Goal: Answer question/provide support: Share knowledge or assist other users

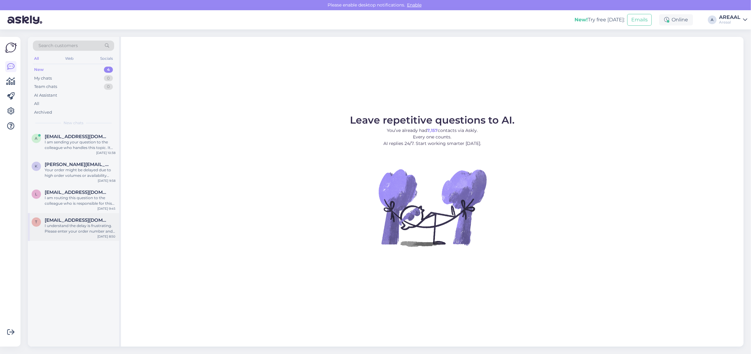
click at [87, 213] on div "t tanagodun93@gmail.com I understand the delay is frustrating. Please enter you…" at bounding box center [73, 227] width 91 height 28
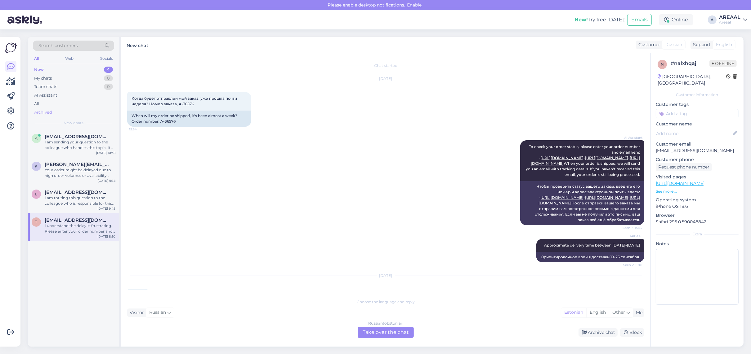
scroll to position [399, 0]
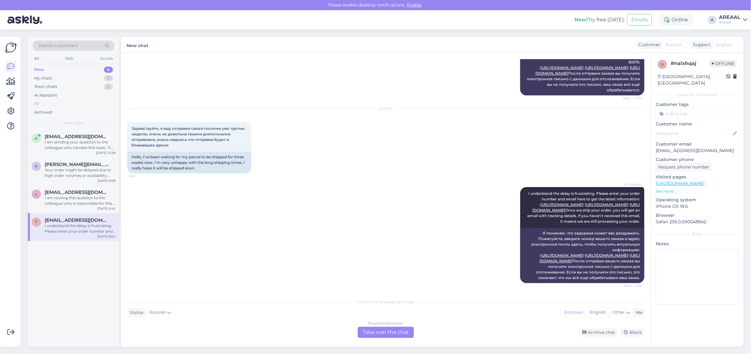
click at [85, 103] on div "All" at bounding box center [73, 104] width 81 height 9
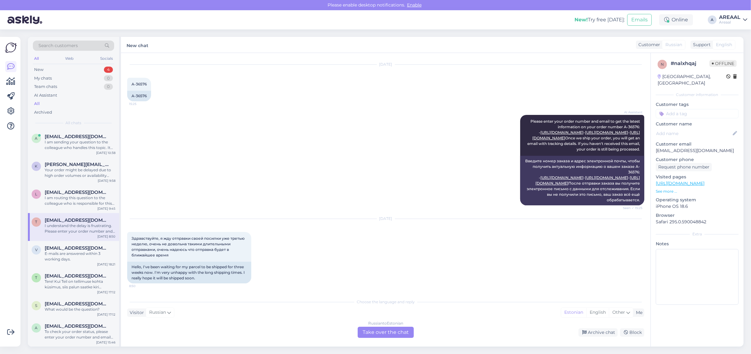
scroll to position [0, 0]
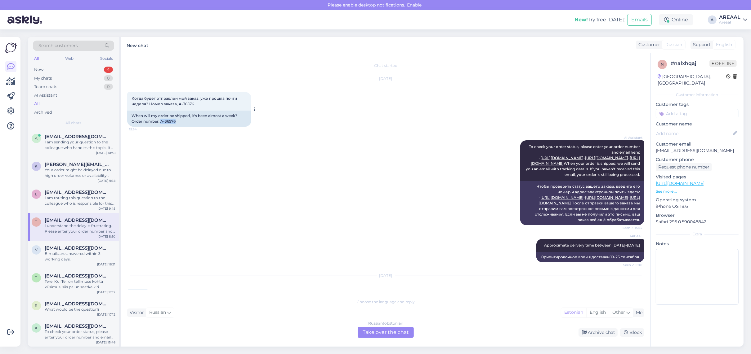
copy div "A-36576"
drag, startPoint x: 175, startPoint y: 121, endPoint x: 161, endPoint y: 121, distance: 14.0
click at [161, 121] on div "When will my order be shipped, it's been almost a week? Order number, A-36576" at bounding box center [189, 119] width 124 height 16
copy div "A-36576"
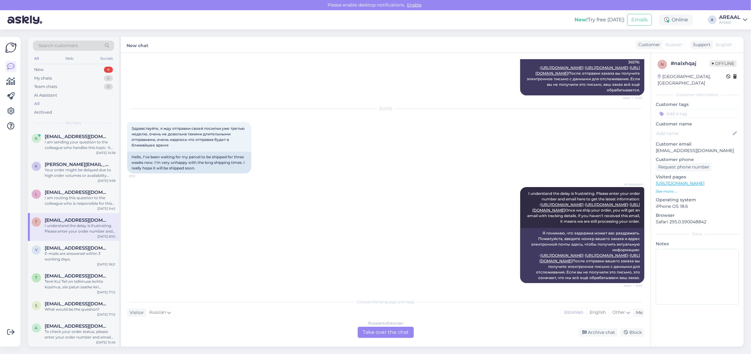
click at [367, 332] on div "Russian to Estonian Take over the chat" at bounding box center [386, 332] width 56 height 11
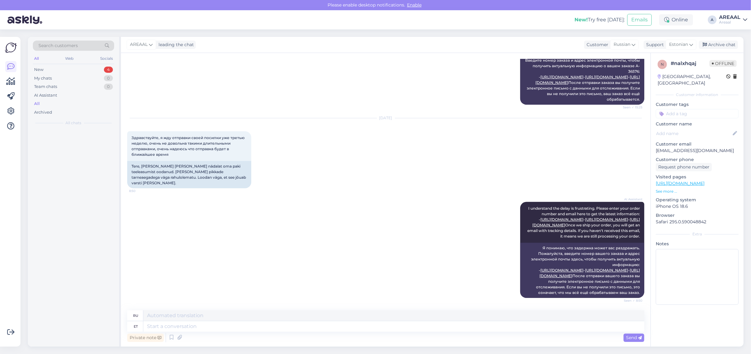
scroll to position [401, 0]
click at [367, 331] on textarea at bounding box center [393, 327] width 501 height 11
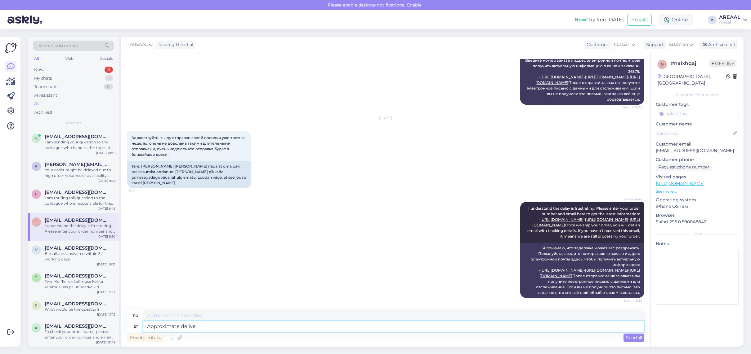
type textarea "Approximate deliver"
type textarea "Приблизительный"
type textarea "Approximate delivery time"
type textarea "Примерное время доставки"
type textarea "Approximate delivery time 25-30 september."
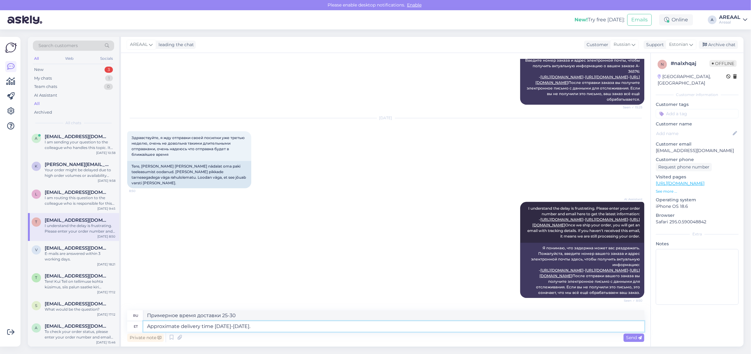
type textarea "Ориентировочное время доставки 25-30 сентября."
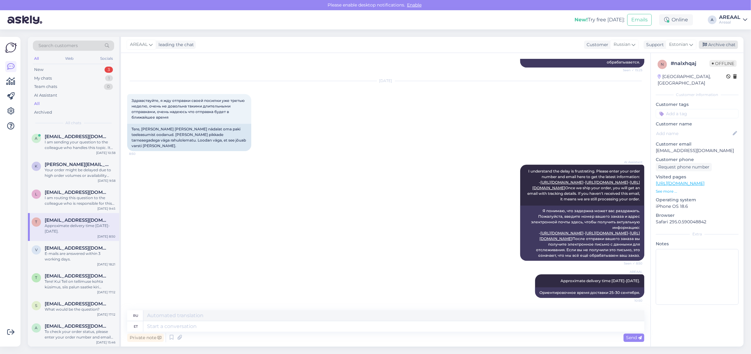
click at [734, 48] on div "Archive chat" at bounding box center [718, 45] width 39 height 8
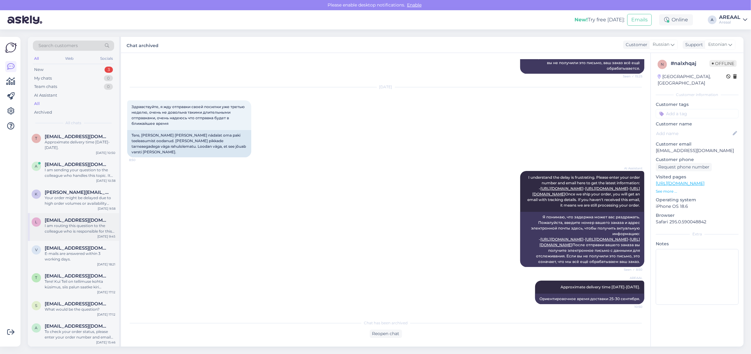
click at [98, 231] on div "I am routing this question to the colleague who is responsible for this topic. …" at bounding box center [80, 228] width 71 height 11
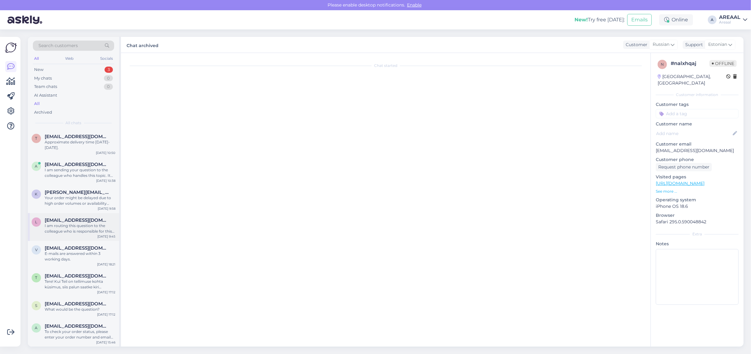
scroll to position [0, 0]
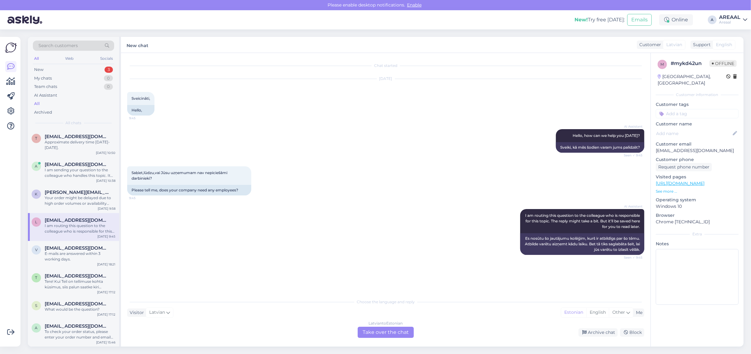
click at [377, 332] on div "Chat started Sep 23 2025 Sveicināti, 9:45 Hello, AI Assistant Hello, how can we…" at bounding box center [385, 200] width 529 height 294
click at [377, 331] on div "Latvian to Estonian Take over the chat" at bounding box center [386, 332] width 56 height 11
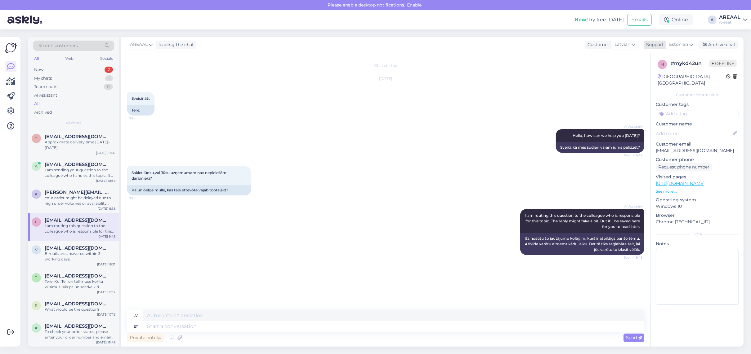
click at [673, 45] on span "Estonian" at bounding box center [678, 44] width 19 height 7
type input "eng"
drag, startPoint x: 671, startPoint y: 70, endPoint x: 654, endPoint y: 100, distance: 34.3
click at [671, 70] on link "English" at bounding box center [670, 72] width 68 height 10
click at [390, 332] on div "Private note Send" at bounding box center [385, 338] width 517 height 12
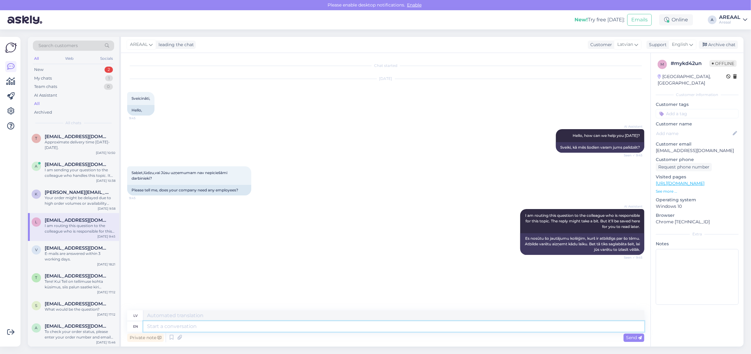
click at [391, 330] on textarea at bounding box center [393, 327] width 501 height 11
type textarea "Thank you!"
type textarea "Paldies"
type textarea "Thank you!"
type textarea "Paldies!"
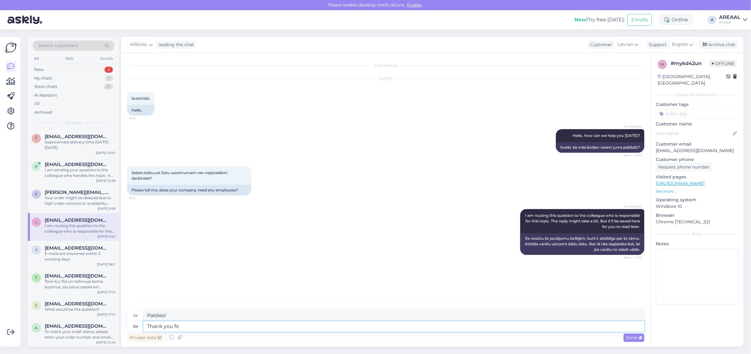
type textarea "Thank you for"
type textarea "Paldies"
type textarea "Thank you for c"
type textarea "Paldies par"
type textarea "Thank you for contacting u"
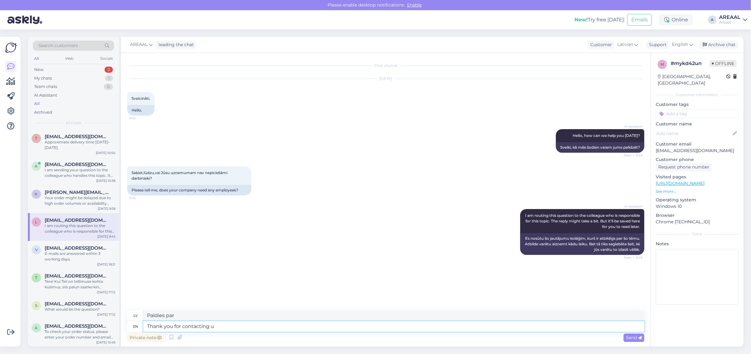
type textarea "Paldies, ka sazinājāties"
type textarea "Thank you for contacting us!"
type textarea "Paldies, ka sazinājāties ar mums!"
type textarea "Thank you for contacting us! At th"
type textarea "Paldies, ka sazinājāties ar mums! Plkst."
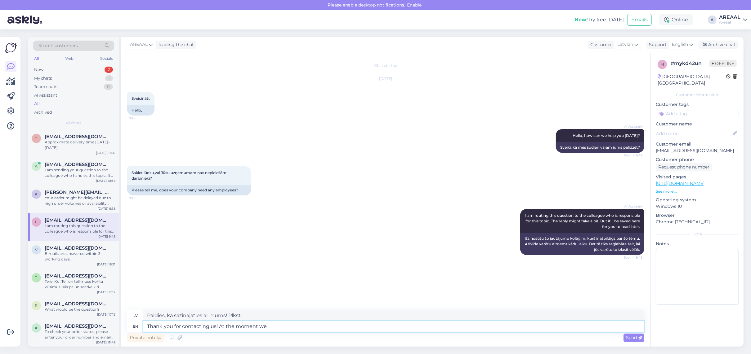
type textarea "Thank you for contacting us! At the moment we d"
type textarea "Paldies, ka sazinājāties ar mums! Šobrīd"
type textarea "Thank you for contacting us! At the moment we do"
type textarea "Paldies, ka sazinājāties ar mums! Šobrīd mēs"
type textarea "Thank you for contacting us! At the moment we don't nee"
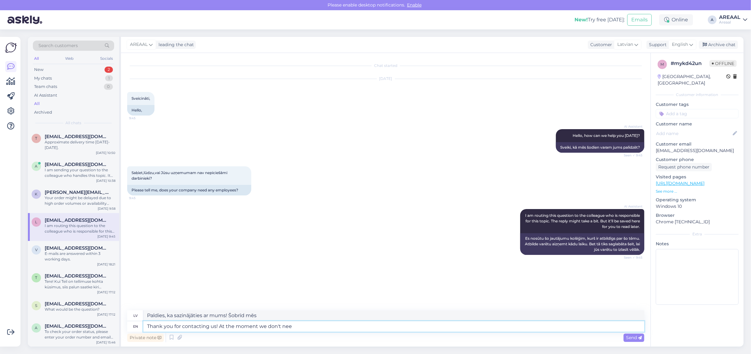
type textarea "Paldies, ka sazinājāties ar mums! Šobrīd mums nav"
type textarea "Thank you for contacting us! At the moment we don't need"
type textarea "Paldies, ka sazinājāties ar mums! Šobrīd mums tas nav nepieciešams"
type textarea "Thank you for contacting us! At the moment we don't need employees"
type textarea "Paldies, ka sazinājāties ar mums! Šobrīd mums nav nepieciešami darbinieki."
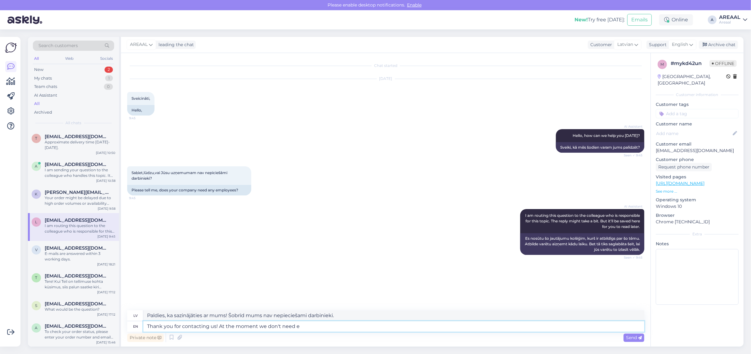
type textarea "Thank you for contacting us! At the moment we don't need"
type textarea "Paldies, ka sazinājāties ar mums! Šobrīd mums tas nav nepieciešams"
type textarea "Thank you for contacting us! At the moment we don't need more em"
type textarea "Paldies, ka sazinājāties ar mums! Šobrīd mums vairāk informācijas nav nepiecieš…"
type textarea "Thank you for contacting us! At the moment we don't need more employees."
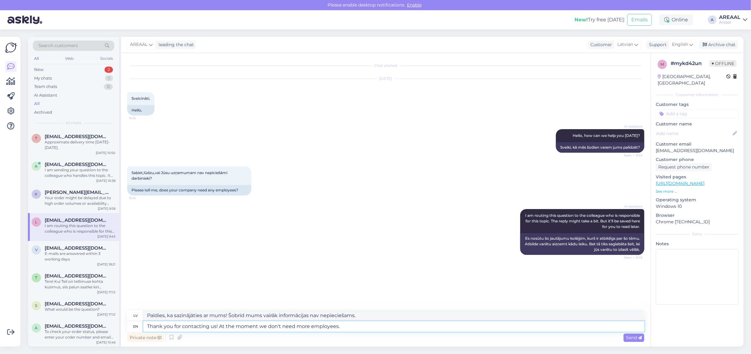
type textarea "Paldies, ka sazinājāties ar mums! Šobrīd mums nav nepieciešami vairāk darbiniek…"
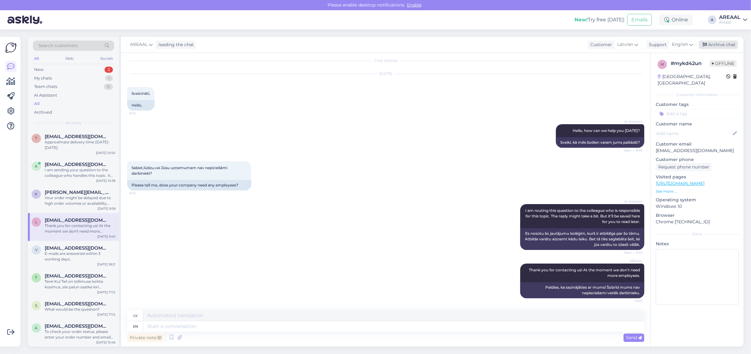
click at [721, 41] on div "Archive chat" at bounding box center [718, 45] width 39 height 8
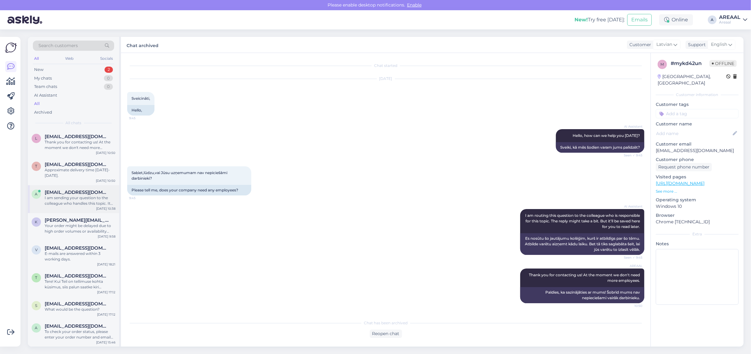
click at [70, 202] on div "I am sending your question to the colleague who handles this topic. It might ta…" at bounding box center [80, 200] width 71 height 11
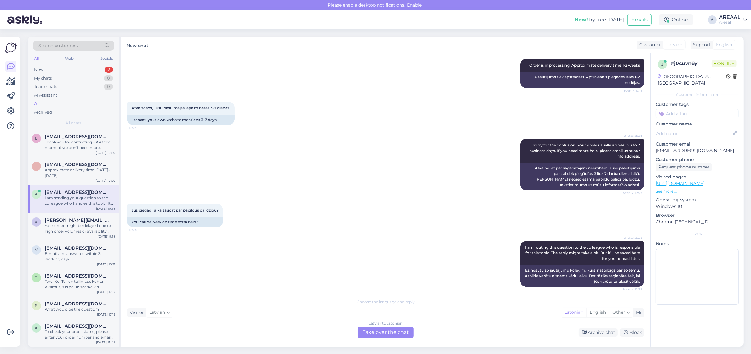
scroll to position [1047, 0]
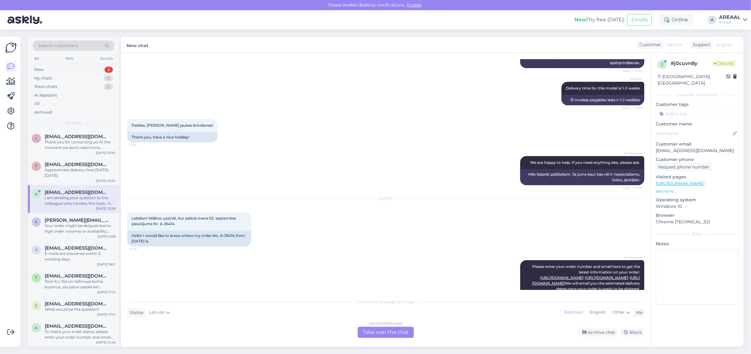
click at [678, 148] on p "[EMAIL_ADDRESS][DOMAIN_NAME]" at bounding box center [697, 151] width 83 height 7
copy p "[EMAIL_ADDRESS][DOMAIN_NAME]"
click at [376, 330] on div "Latvian to Estonian Take over the chat" at bounding box center [386, 332] width 56 height 11
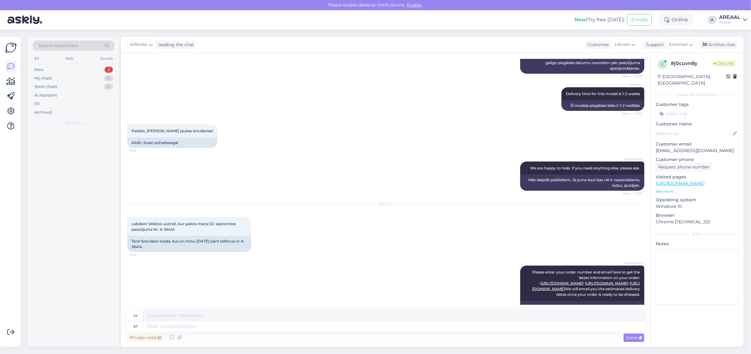
scroll to position [1052, 0]
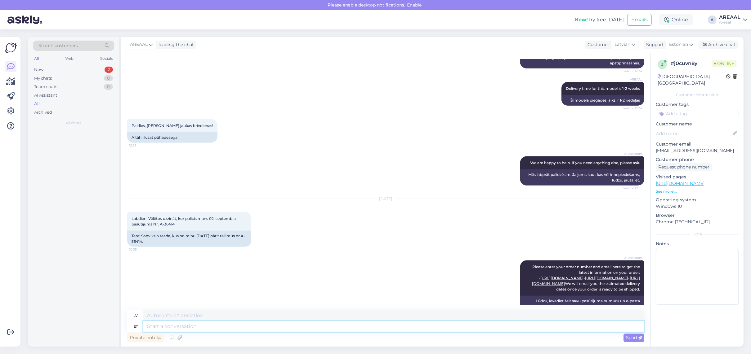
click at [375, 330] on textarea at bounding box center [393, 327] width 501 height 11
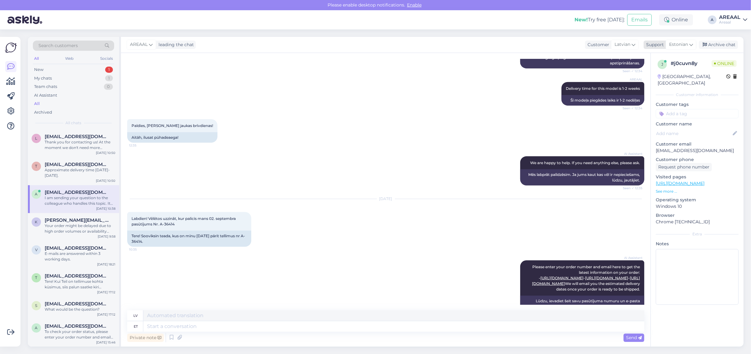
click at [669, 45] on span "Estonian" at bounding box center [678, 44] width 19 height 7
click at [657, 71] on link "English" at bounding box center [670, 72] width 68 height 10
click at [378, 327] on textarea at bounding box center [393, 327] width 501 height 11
type textarea "Delivery wil"
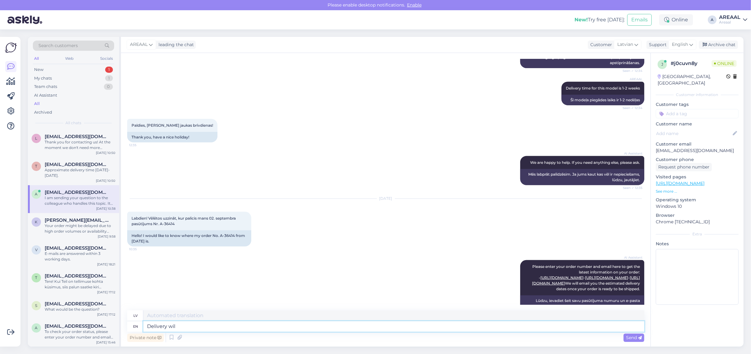
type textarea "Piegāde"
type textarea "Delivery will take"
type textarea "Piegāde būs"
type textarea "Delivery will take place"
type textarea "Piegāde notiks"
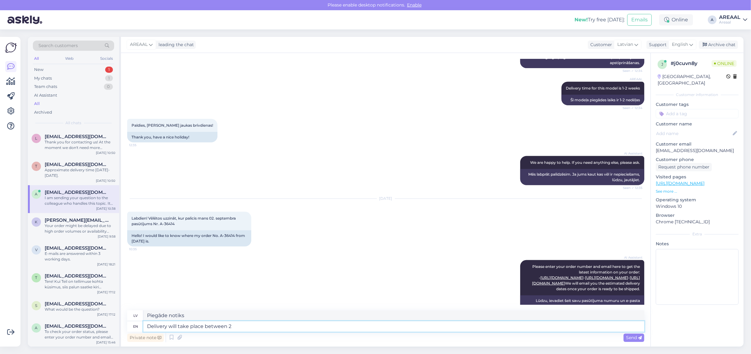
type textarea "Delivery will take place between 25"
type textarea "Piegāde notiks laikā no plkst."
type textarea "Delivery will take place between 25-30 septe"
type textarea "Piegāde notiks laikā no 25. līdz 30."
type textarea "Delivery will take place between 25-30 september."
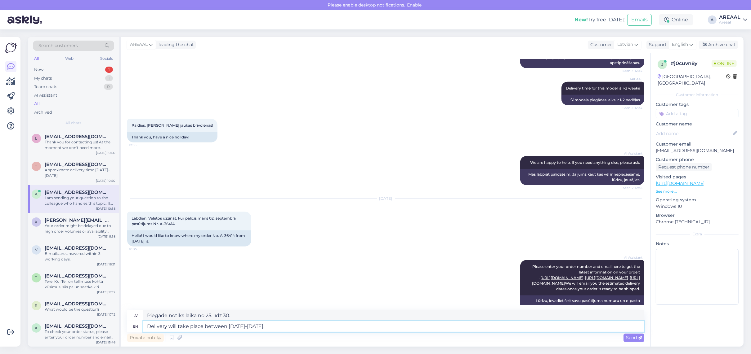
type textarea "Piegāde notiks laikā no 25. līdz 30. septembrim."
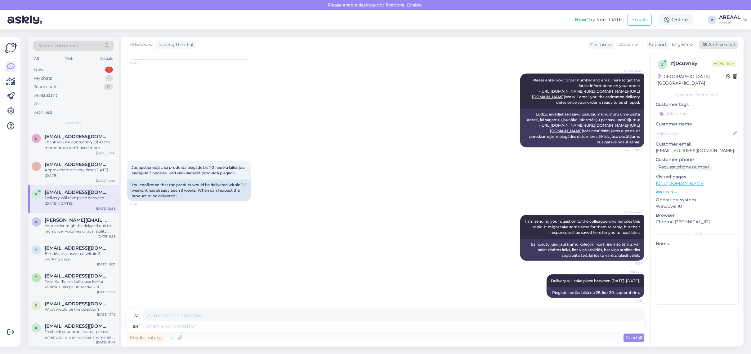
click at [723, 43] on div "Archive chat" at bounding box center [718, 45] width 39 height 8
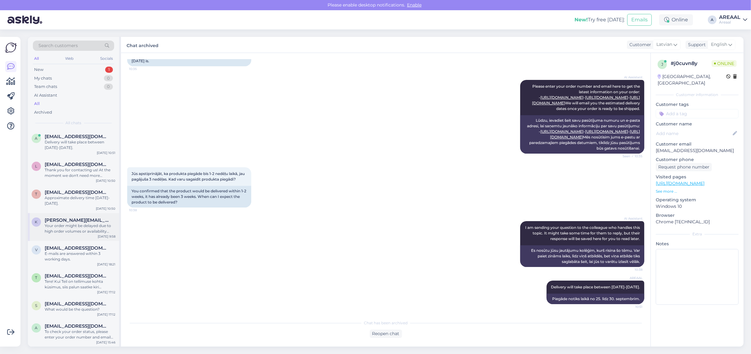
click at [78, 220] on span "[PERSON_NAME][EMAIL_ADDRESS][DOMAIN_NAME]" at bounding box center [77, 221] width 65 height 6
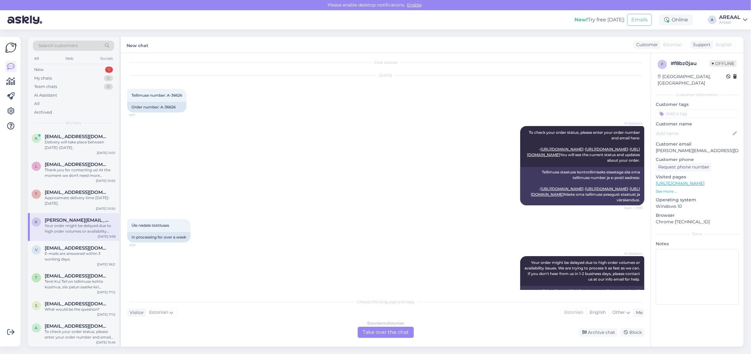
scroll to position [0, 0]
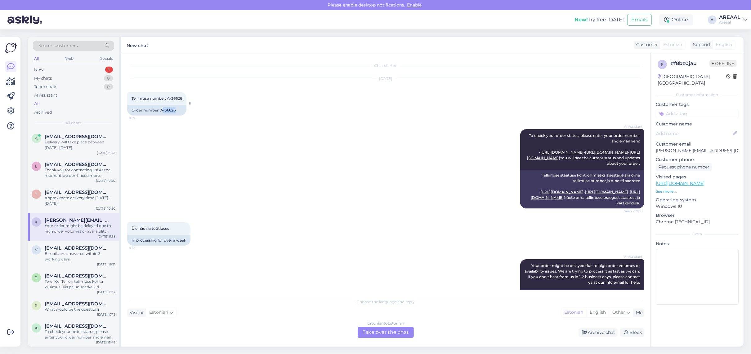
copy div "-36626"
copy div "A-36626"
drag, startPoint x: 164, startPoint y: 117, endPoint x: 160, endPoint y: 117, distance: 3.4
click at [160, 116] on div "Order number: A-36626" at bounding box center [156, 110] width 59 height 11
click at [388, 329] on div "Estonian to Estonian Take over the chat" at bounding box center [386, 332] width 56 height 11
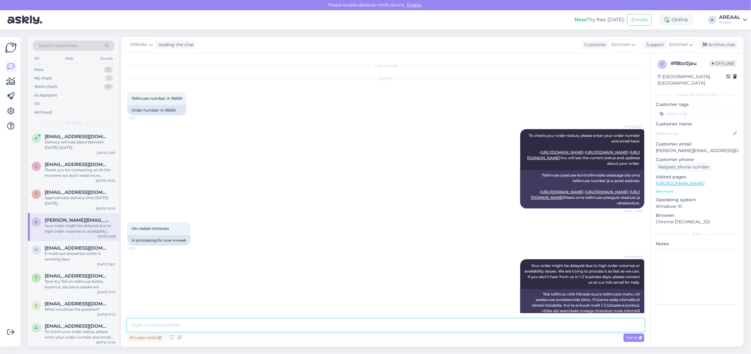
click at [386, 328] on textarea at bounding box center [385, 325] width 517 height 13
type textarea "Kaup on tellitud lattu ning ootame jõudmist. Orienteeruv tarneaeg 26.09 - 03.10"
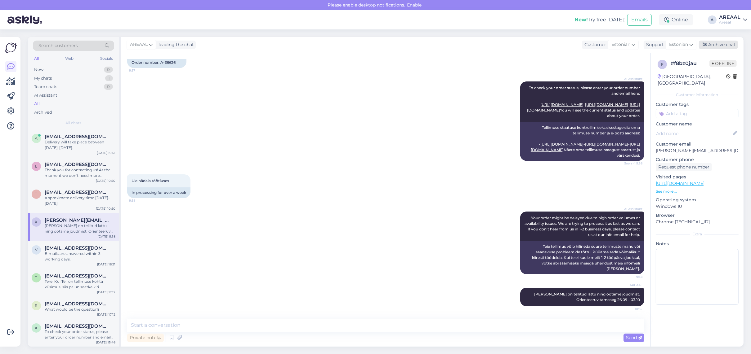
click at [729, 44] on div "Archive chat" at bounding box center [718, 45] width 39 height 8
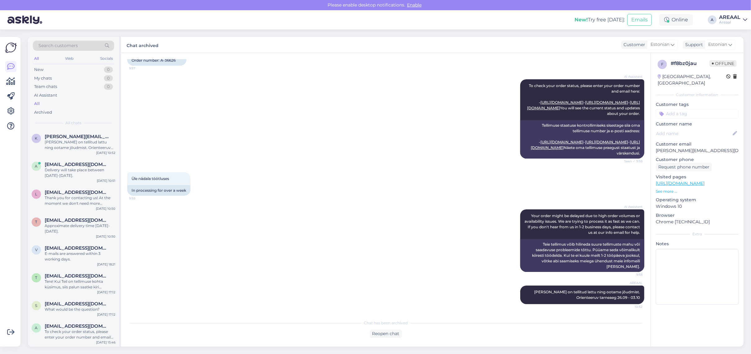
click at [738, 16] on div "AREAAL" at bounding box center [729, 17] width 21 height 5
click at [734, 44] on button "Open" at bounding box center [733, 48] width 17 height 10
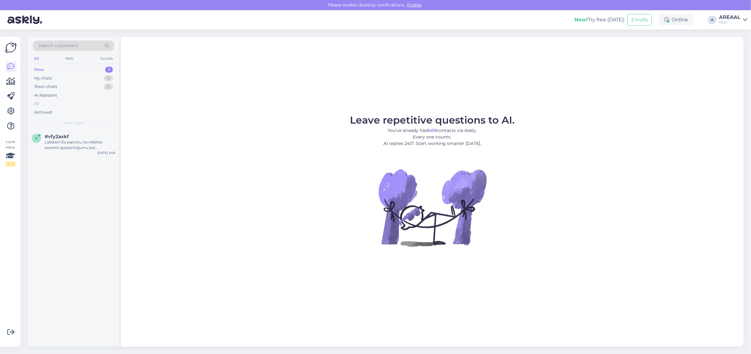
click at [72, 107] on div "All" at bounding box center [73, 104] width 81 height 9
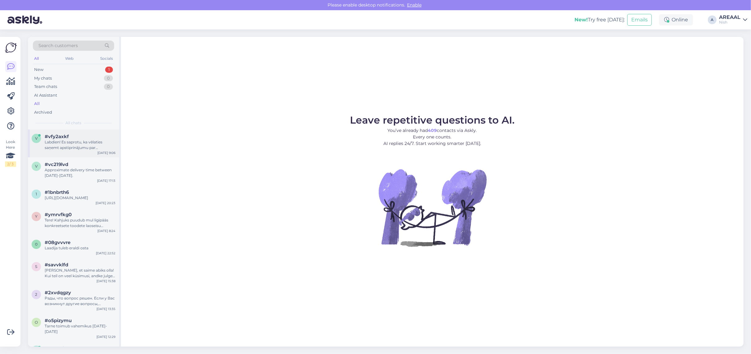
click at [75, 146] on div "Labdien! Es saprotu, ka vēlaties saņemt apstiprinājumu par pasūtījuma Nr.: 2282…" at bounding box center [80, 145] width 71 height 11
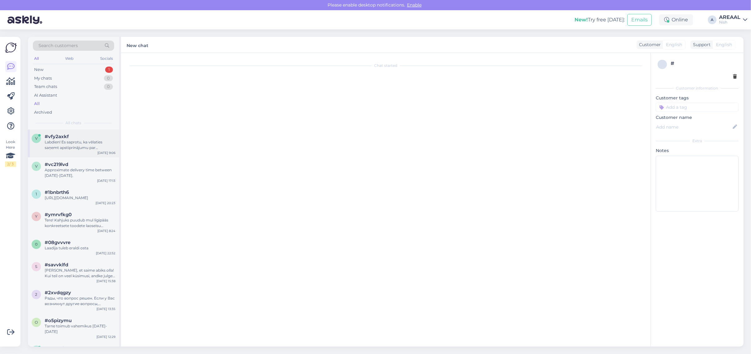
scroll to position [466, 0]
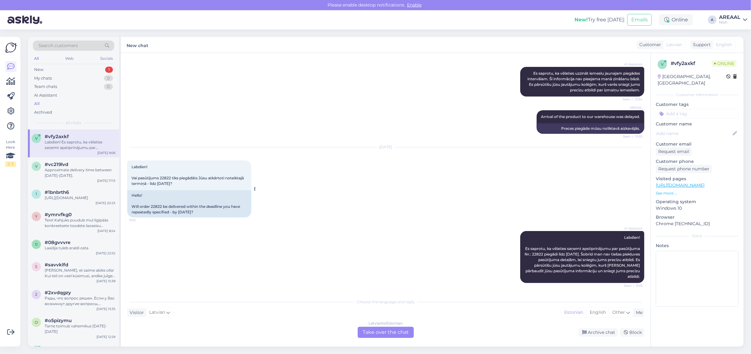
click at [166, 177] on span "Labdien! Vai pasūtījums 22822 tiks piegādāts Jūsu atkārtoti noteiktajā termiņā …" at bounding box center [187, 175] width 113 height 21
copy span "22822"
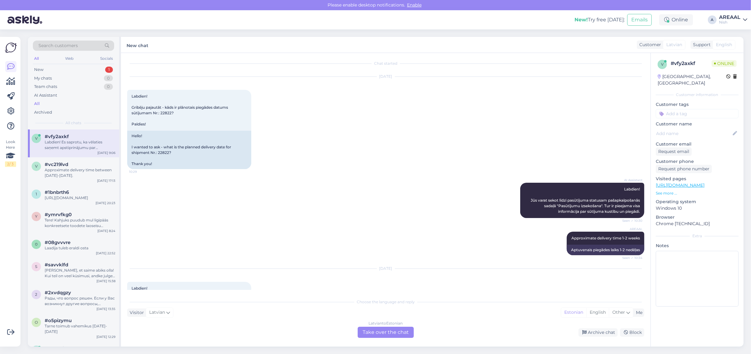
scroll to position [0, 0]
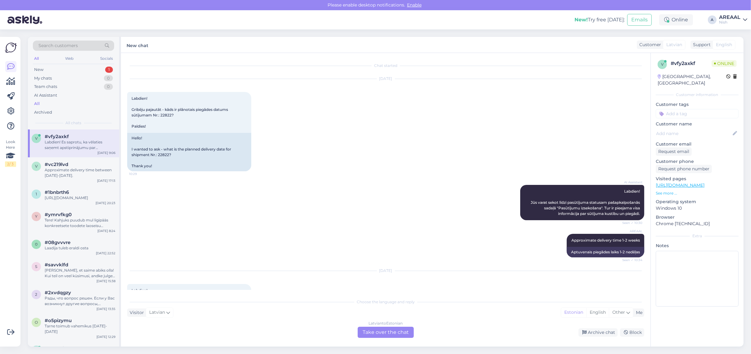
click at [202, 177] on div "Sep 12 2025 Labdien! Gribēju pajautāt - kāds ir plānotais piegādes datums sūtīj…" at bounding box center [385, 125] width 517 height 106
click at [598, 332] on div "Archive chat" at bounding box center [597, 333] width 39 height 8
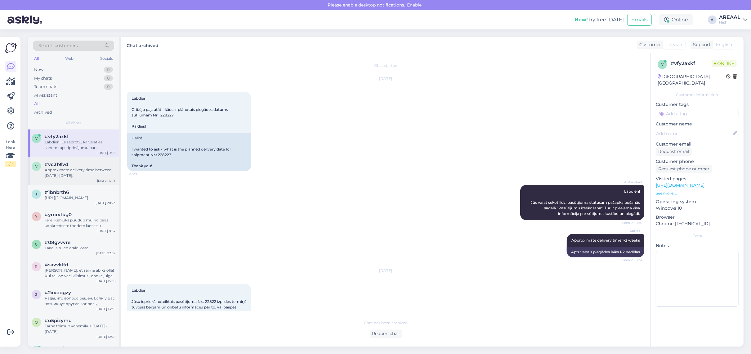
click at [80, 179] on div "v #vc219lvd Approximate delivery time between 25-27 september. Sep 22 17:13" at bounding box center [73, 172] width 91 height 28
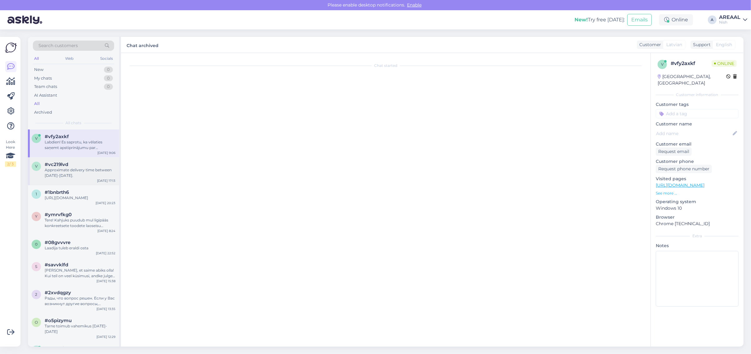
scroll to position [519, 0]
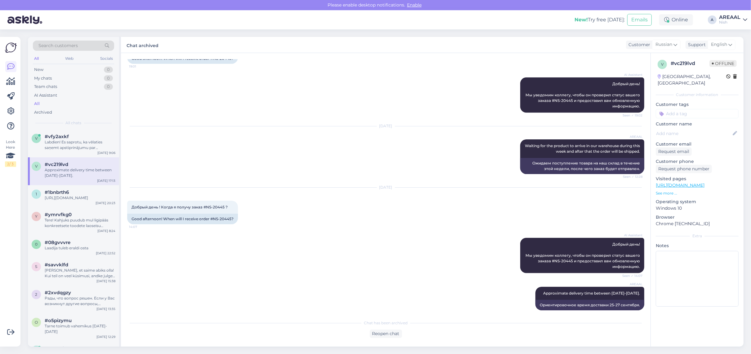
click at [743, 22] on link "AREAAL Nish" at bounding box center [733, 20] width 28 height 10
click at [737, 38] on button "Open" at bounding box center [733, 35] width 17 height 10
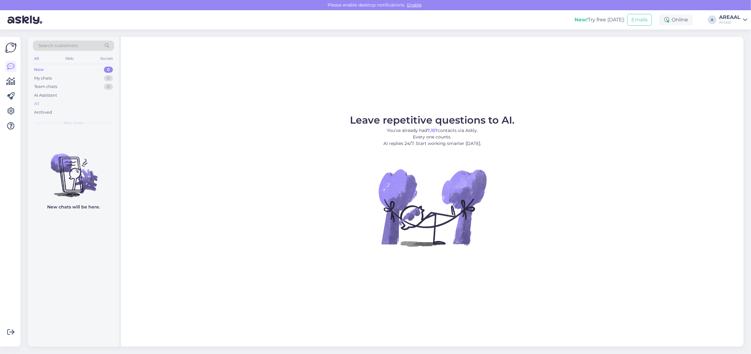
click at [91, 105] on div "All" at bounding box center [73, 104] width 81 height 9
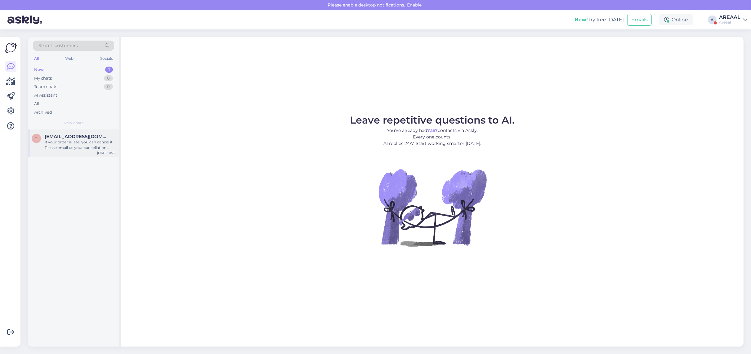
click at [70, 144] on div "If your order is late, you can cancel it. Please email us your cancellation req…" at bounding box center [80, 145] width 71 height 11
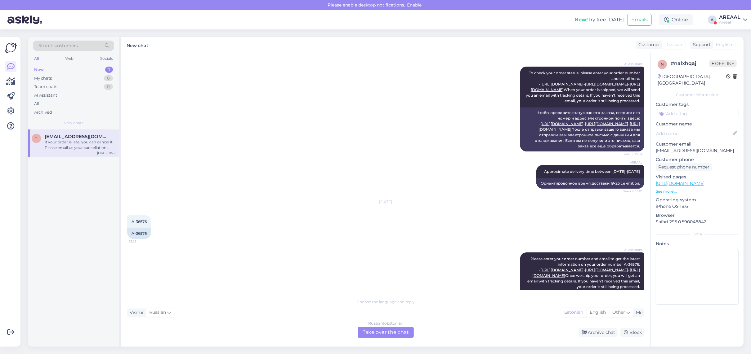
scroll to position [73, 0]
drag, startPoint x: 129, startPoint y: 252, endPoint x: 159, endPoint y: 256, distance: 30.3
click at [159, 246] on div "Sep 19 2025 A-36576 15:25 A-36576" at bounding box center [385, 221] width 517 height 50
copy span "A-36576"
click at [378, 326] on div "Russian to Estonian" at bounding box center [385, 324] width 35 height 6
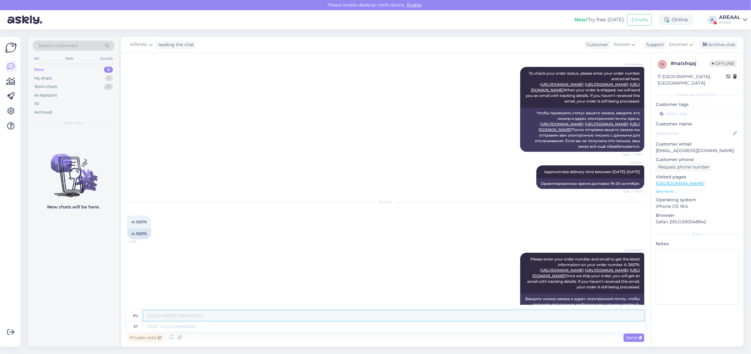
click at [211, 318] on textarea at bounding box center [393, 316] width 501 height 11
click at [210, 323] on textarea at bounding box center [393, 327] width 501 height 11
click at [667, 47] on div "Estonian" at bounding box center [680, 45] width 31 height 10
click at [668, 69] on link "Estonian" at bounding box center [670, 72] width 68 height 10
click at [674, 47] on span "Estonian" at bounding box center [678, 44] width 19 height 7
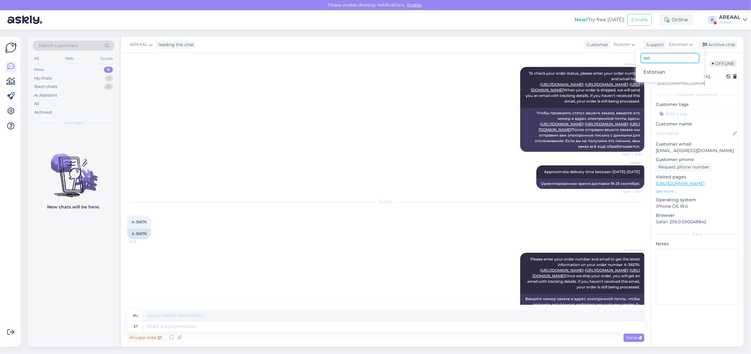
click at [672, 61] on input "est" at bounding box center [670, 58] width 58 height 10
type input "russ"
click at [664, 73] on link "Russian" at bounding box center [670, 72] width 68 height 10
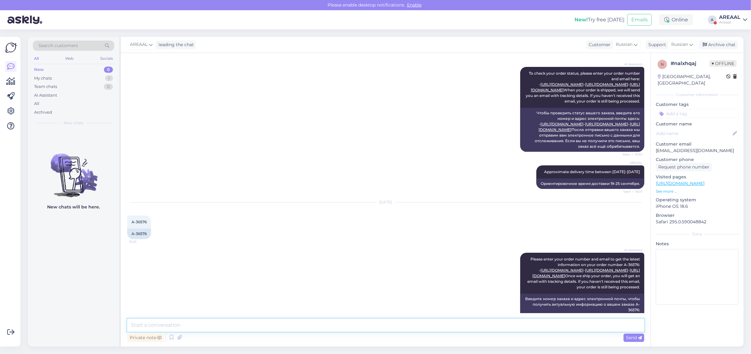
click at [303, 326] on textarea at bounding box center [385, 325] width 517 height 13
paste textarea "Чтобы предложить самую низкую цену, данный товар заказывается у нашего оптового…"
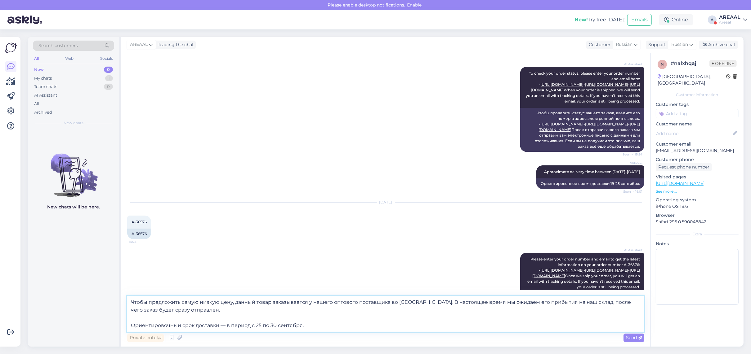
drag, startPoint x: 257, startPoint y: 326, endPoint x: 89, endPoint y: 320, distance: 168.2
click at [89, 320] on div "Search customers All Web Socials New 0 My chats 1 Team chats 0 AI Assistant All…" at bounding box center [385, 192] width 715 height 310
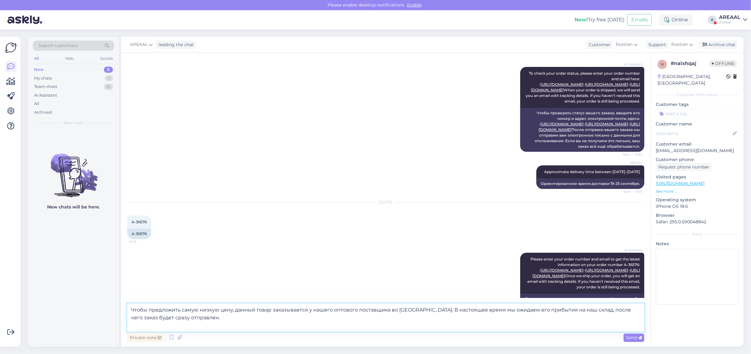
type textarea "Чтобы предложить самую низкую цену, данный товар заказывается у нашего оптового…"
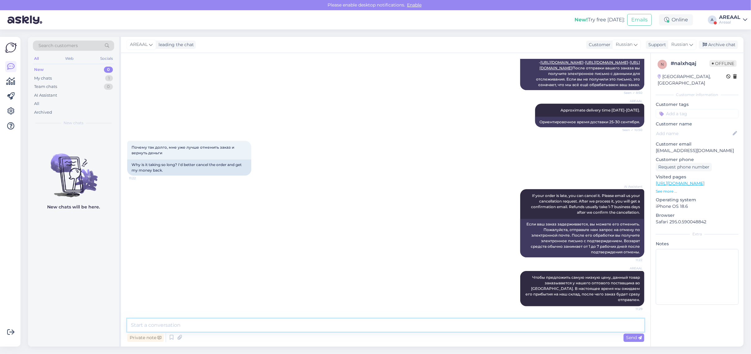
paste textarea "Ориентировочный срок доставки — в период с 25 по 30 сентября."
type textarea "Ориентировочный срок доставки — в период с 25 по 30 сентября."
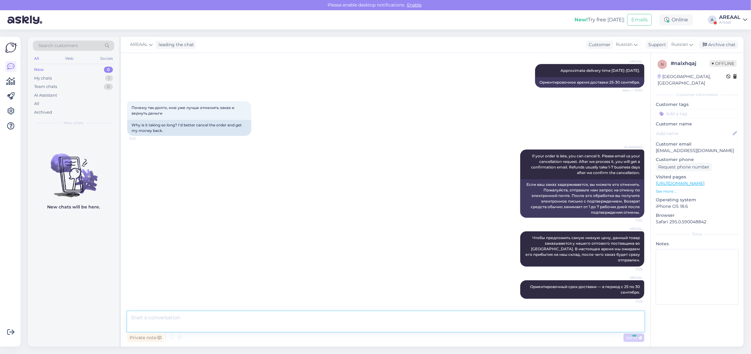
scroll to position [641, 0]
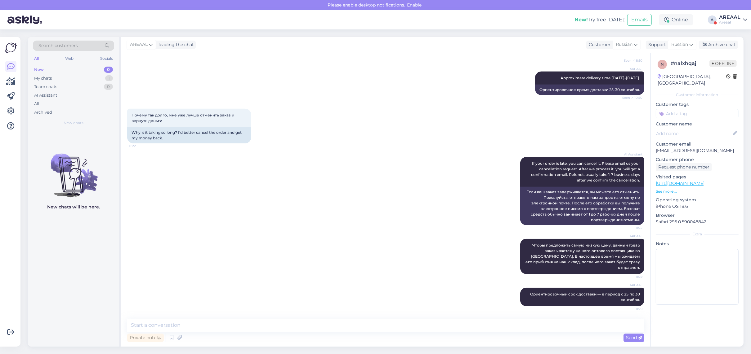
click at [734, 19] on div "AREAAL" at bounding box center [729, 17] width 21 height 5
click at [718, 20] on div "New! Try free today: Emails Online A AREAAL Areaal Areaal Opened Nish Open VR24…" at bounding box center [375, 19] width 751 height 19
click at [681, 43] on span "Russian" at bounding box center [679, 44] width 17 height 7
click at [662, 57] on input "russ" at bounding box center [671, 58] width 58 height 10
type input "est"
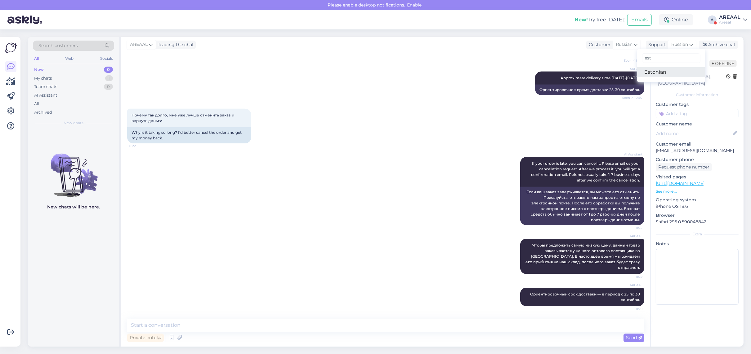
click at [667, 72] on link "Estonian" at bounding box center [671, 72] width 68 height 10
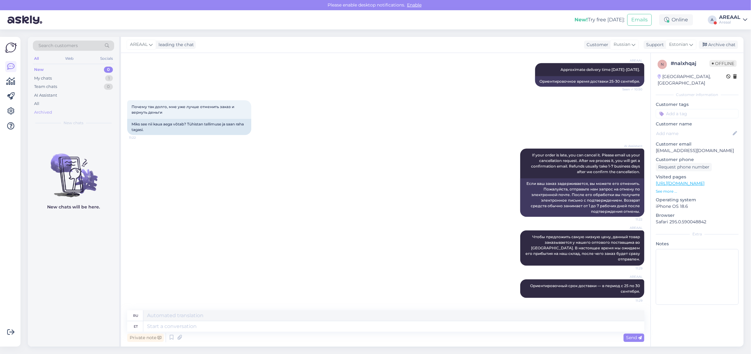
click at [43, 109] on div "Archived" at bounding box center [43, 112] width 18 height 6
click at [43, 106] on div "All" at bounding box center [73, 104] width 81 height 9
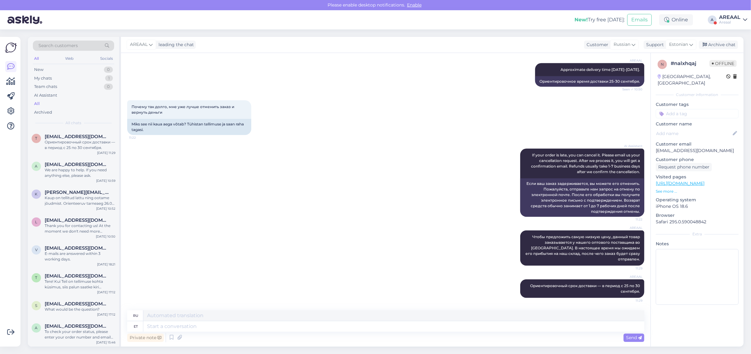
click at [738, 20] on div "Areaal" at bounding box center [729, 22] width 21 height 5
click at [731, 47] on button "Open" at bounding box center [733, 48] width 17 height 10
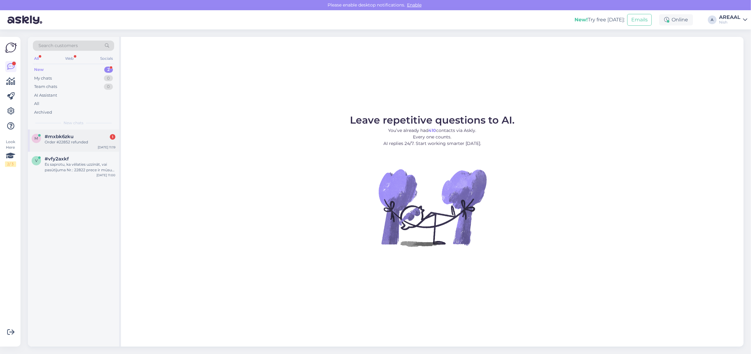
click at [95, 137] on div "#mxbk6zku 1" at bounding box center [80, 137] width 71 height 6
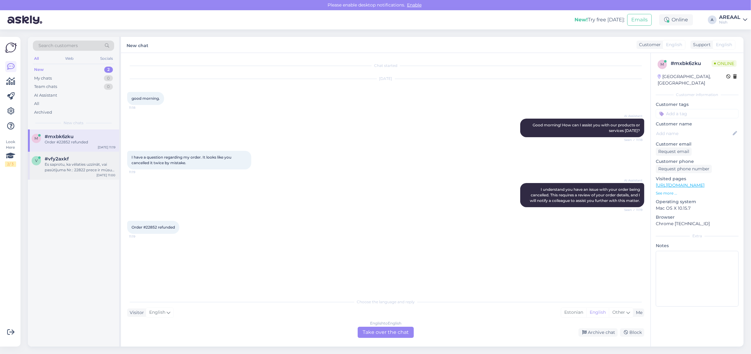
click at [79, 168] on div "Es saprotu, ka vēlaties uzzināt, vai pasūtījuma Nr.: 22822 prece ir mūsu nolikt…" at bounding box center [80, 167] width 71 height 11
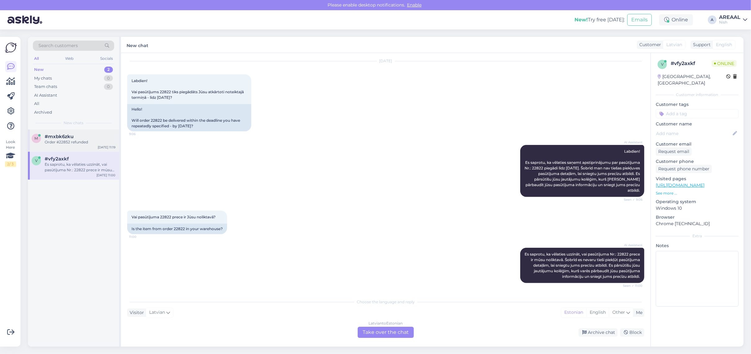
click at [77, 140] on div "Order #22852 refunded" at bounding box center [80, 143] width 71 height 6
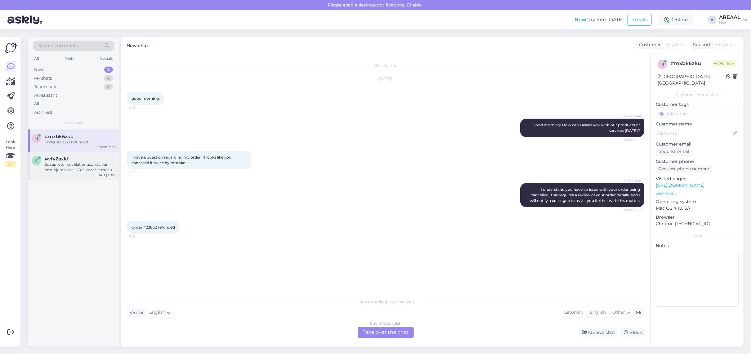
click at [98, 177] on div "Sep 23 11:00" at bounding box center [105, 175] width 19 height 5
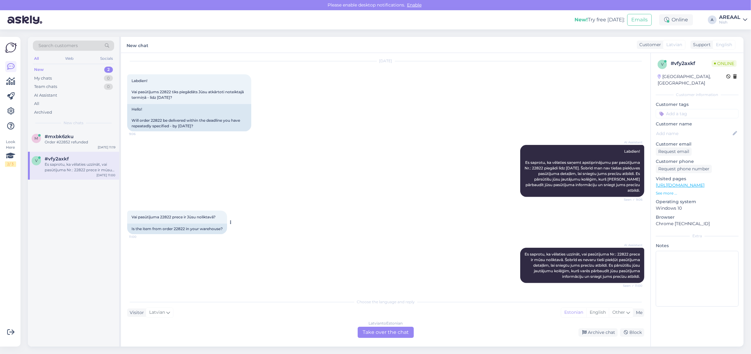
click at [180, 228] on div "Is the item from order 22822 in your warehouse?" at bounding box center [177, 229] width 100 height 11
copy div "22822"
click at [354, 177] on div "AI Assistant Labdien! Es saprotu, ka vēlaties saņemt apstiprinājumu par pasūtīj…" at bounding box center [385, 171] width 517 height 66
copy span "Es saprotu, ka vēlaties uzzināt, vai pasūtījuma Nr.: 22822 prece ir mūsu nolikt…"
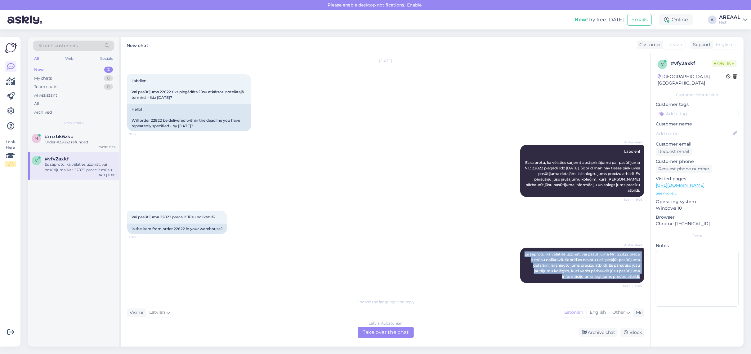
copy span "Es saprotu, ka vēlaties uzzināt, vai pasūtījuma Nr.: 22822 prece ir mūsu nolikt…"
drag, startPoint x: 529, startPoint y: 255, endPoint x: 646, endPoint y: 278, distance: 119.5
click at [646, 278] on div "Chat started Sep 12 2025 Labdien! Gribēju pajautāt - kāds ir plānotais piegādes…" at bounding box center [388, 174] width 523 height 231
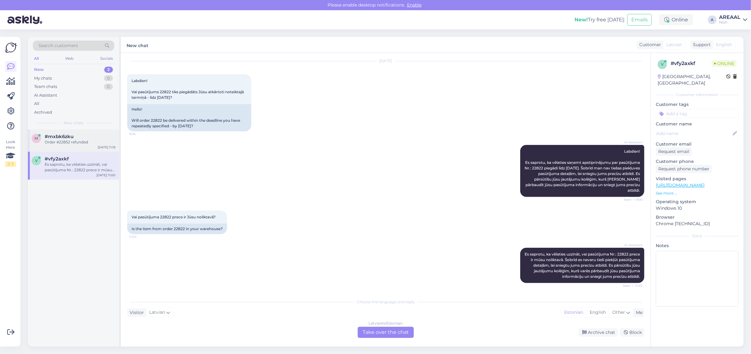
click at [93, 139] on div "#mxbk6zku" at bounding box center [80, 137] width 71 height 6
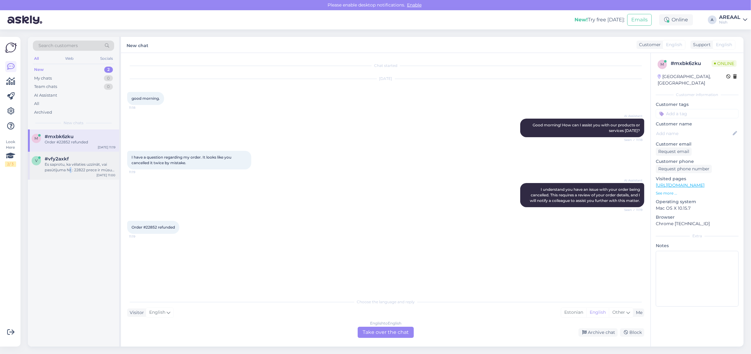
click at [70, 170] on div "Es saprotu, ka vēlaties uzzināt, vai pasūtījuma Nr.: 22822 prece ir mūsu nolikt…" at bounding box center [80, 167] width 71 height 11
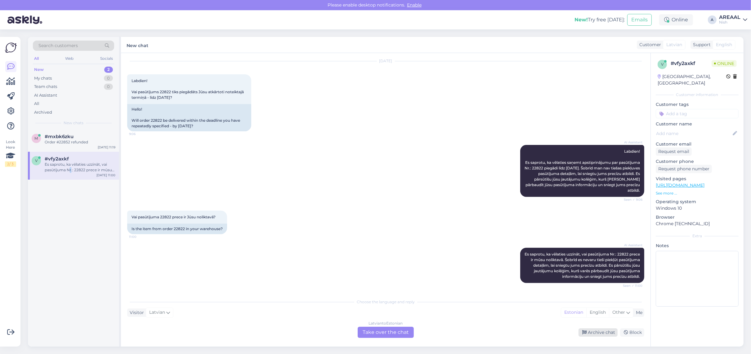
click at [606, 334] on div "Archive chat" at bounding box center [597, 333] width 39 height 8
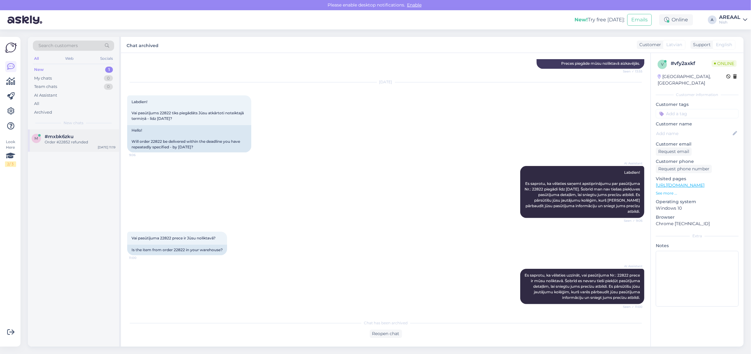
click at [44, 137] on div "m #mxbk6zku Order #22852 refunded" at bounding box center [74, 139] width 84 height 11
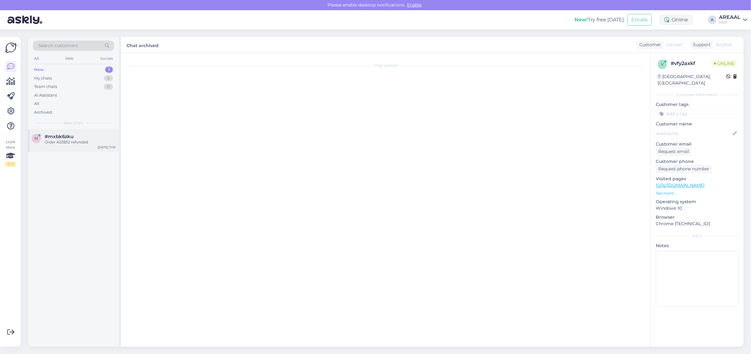
scroll to position [0, 0]
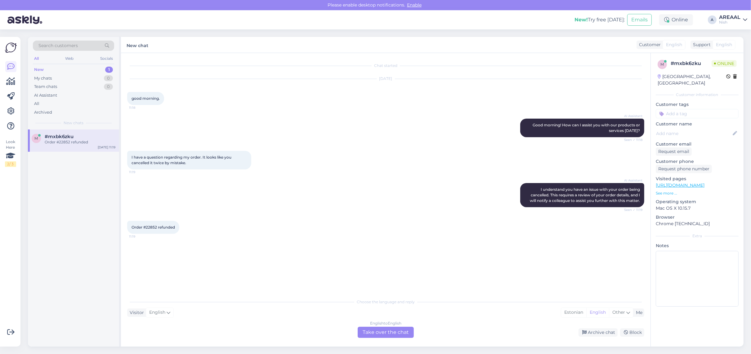
click at [405, 334] on div "English to English Take over the chat" at bounding box center [386, 332] width 56 height 11
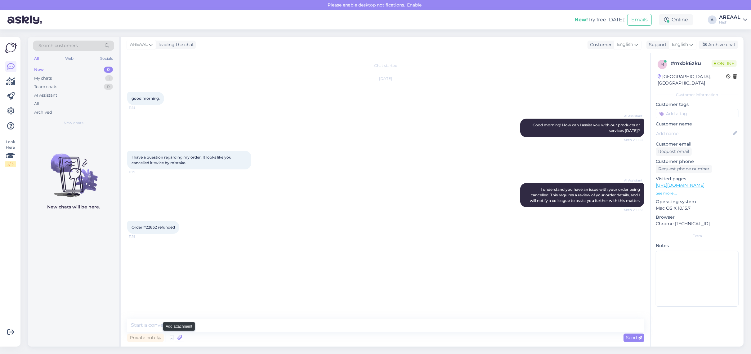
click at [182, 337] on icon at bounding box center [179, 337] width 9 height 9
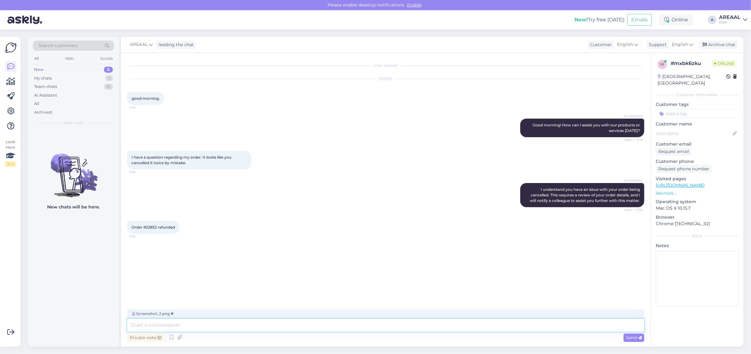
click at [248, 325] on textarea at bounding box center [385, 325] width 517 height 13
type textarea "Order has been cancelled and refunded."
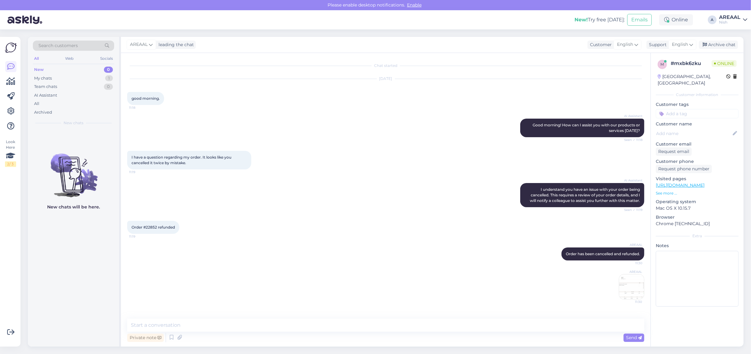
drag, startPoint x: 100, startPoint y: 275, endPoint x: 105, endPoint y: 277, distance: 4.9
click at [101, 275] on div "New chats will be here." at bounding box center [73, 238] width 91 height 217
drag, startPoint x: 269, startPoint y: 319, endPoint x: 272, endPoint y: 324, distance: 6.5
click at [270, 320] on textarea at bounding box center [385, 325] width 517 height 13
paste textarea "https://support.stripe.com/questions/where-is-my-customers-refund"
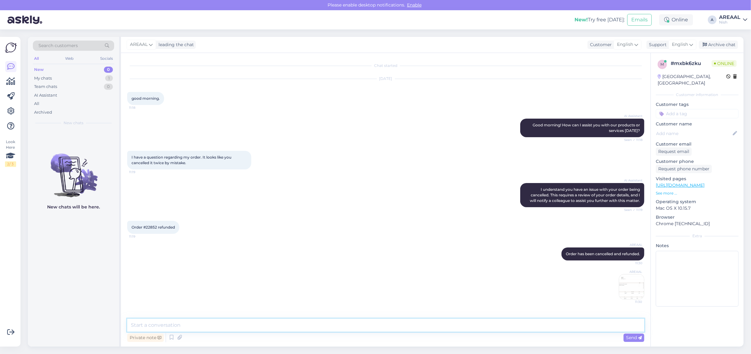
type textarea "https://support.stripe.com/questions/where-is-my-customers-refund"
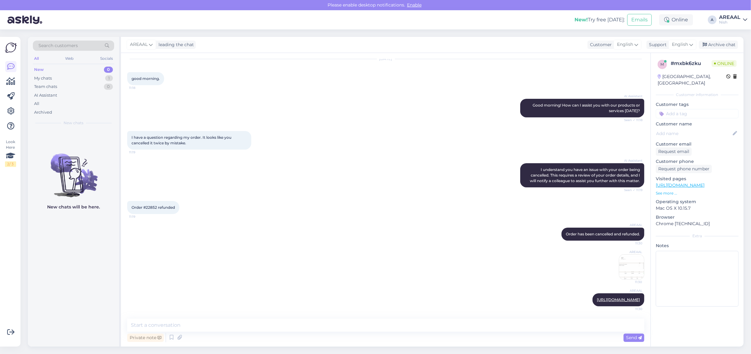
click at [629, 259] on img at bounding box center [631, 267] width 25 height 25
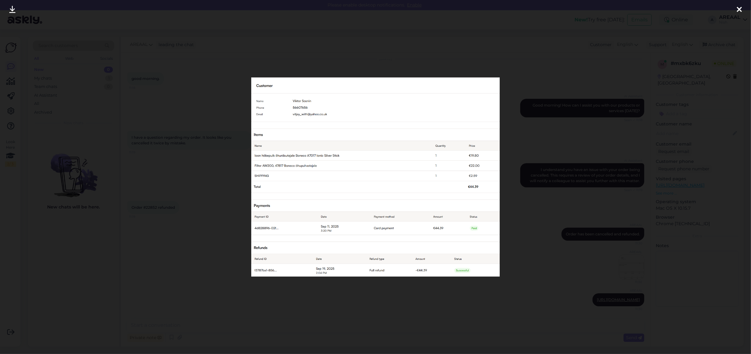
click at [181, 230] on div at bounding box center [375, 177] width 751 height 354
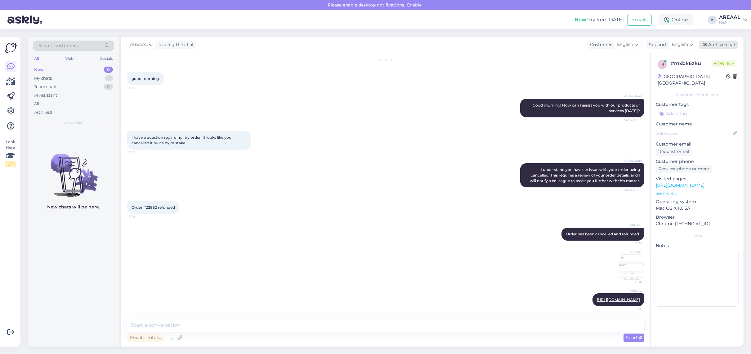
click at [719, 45] on div "Archive chat" at bounding box center [718, 45] width 39 height 8
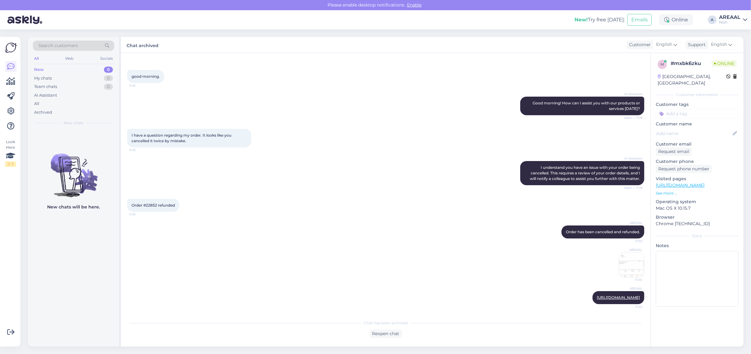
click at [730, 24] on div "Nish" at bounding box center [729, 22] width 21 height 5
click button "Open"
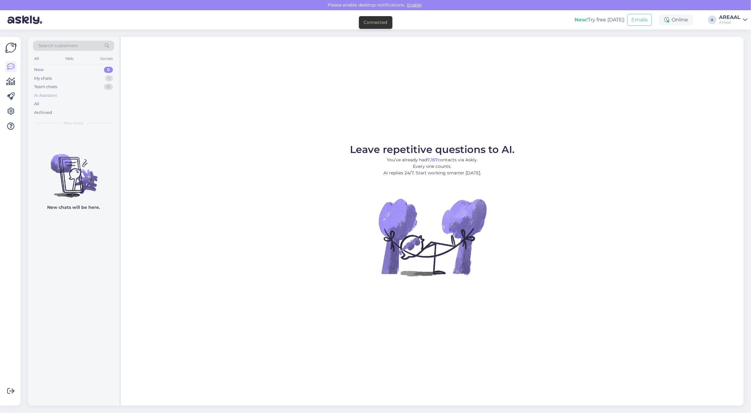
click at [98, 97] on div "AI Assistant" at bounding box center [73, 95] width 81 height 9
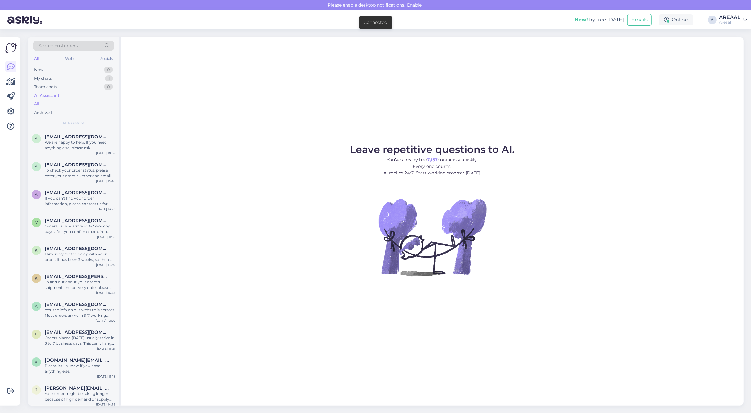
click at [95, 103] on div "All" at bounding box center [73, 104] width 81 height 9
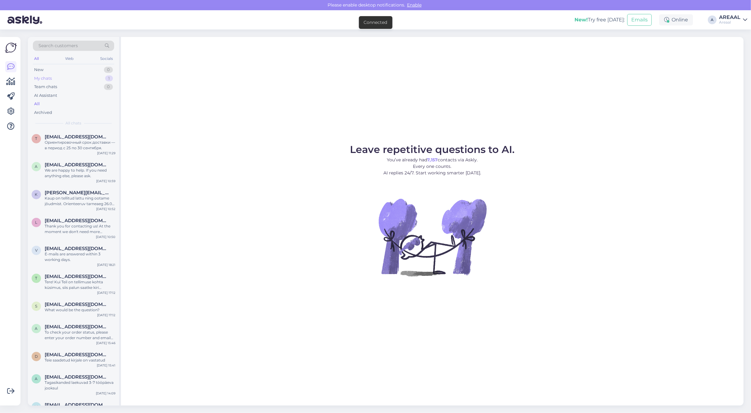
click at [113, 77] on div "My chats 1" at bounding box center [73, 78] width 81 height 9
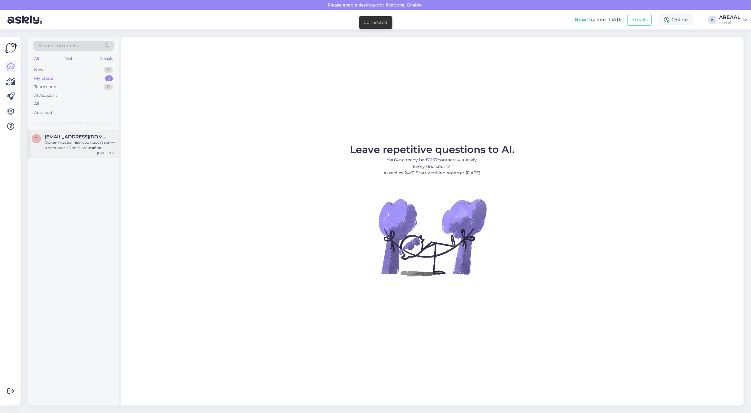
click at [98, 140] on div "Ориентировочный срок доставки — в период с 25 по 30 сентября." at bounding box center [80, 145] width 71 height 11
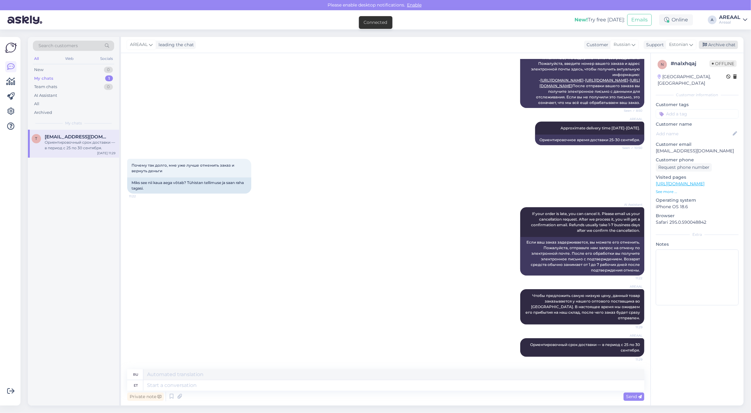
click at [709, 42] on div "Archive chat" at bounding box center [718, 45] width 39 height 8
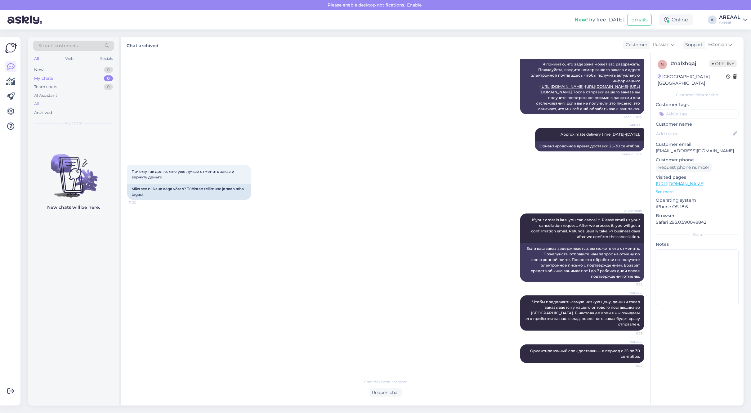
click at [75, 101] on div "All" at bounding box center [73, 104] width 81 height 9
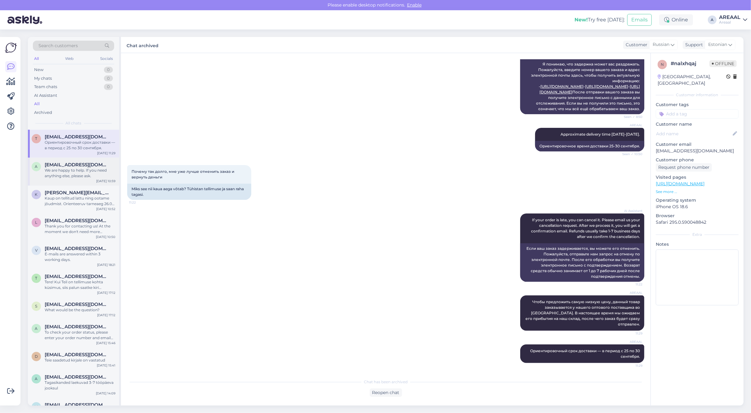
click at [93, 165] on span "asaulesleja@gmail.com" at bounding box center [77, 165] width 65 height 6
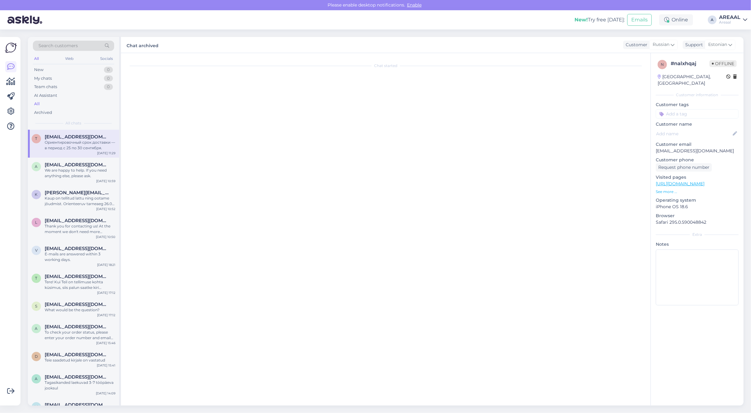
click at [86, 144] on div "Ориентировочный срок доставки — в период с 25 по 30 сентября." at bounding box center [80, 145] width 71 height 11
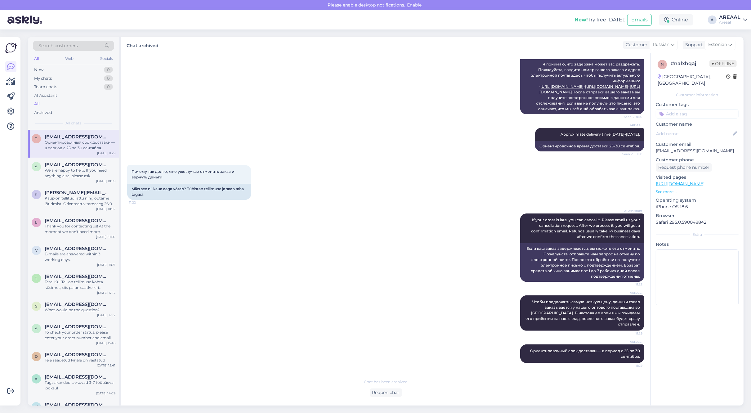
scroll to position [585, 0]
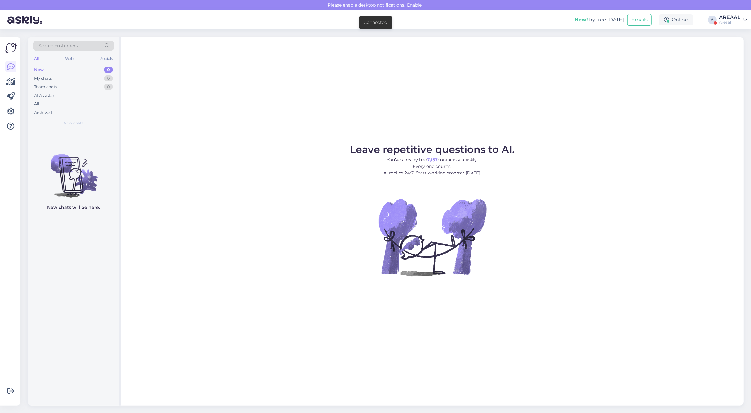
click at [732, 16] on div "AREAAL" at bounding box center [729, 17] width 21 height 5
click at [735, 45] on button "Open" at bounding box center [733, 48] width 17 height 10
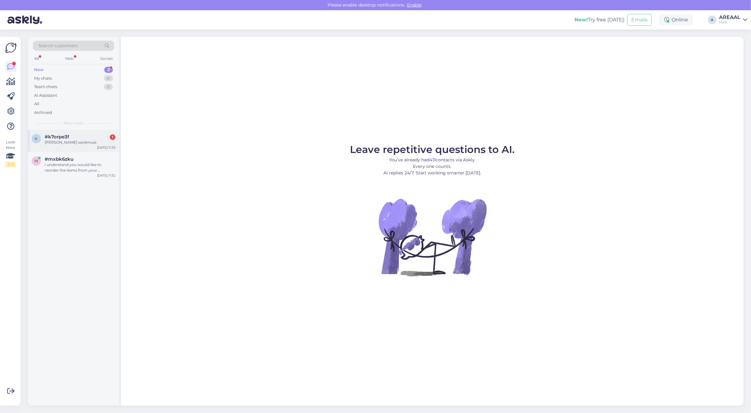
click at [75, 132] on div "k #k7orpe3f 1 [PERSON_NAME] saņēmusi. [DATE] 11:33" at bounding box center [73, 141] width 91 height 22
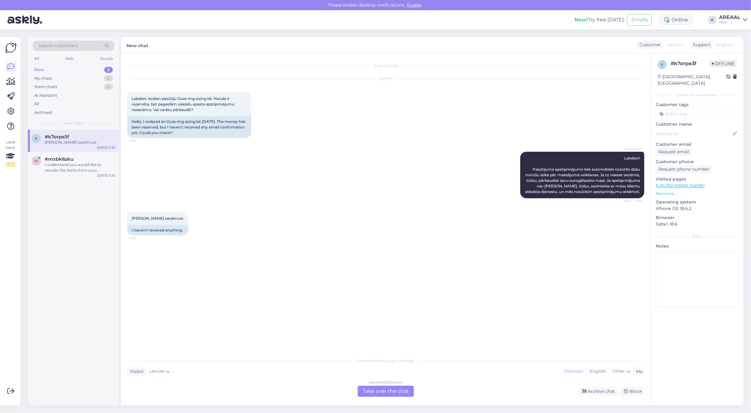
click at [75, 131] on div "k #k7orpe3f [PERSON_NAME] saņēmusi. [DATE] 11:33" at bounding box center [73, 141] width 91 height 22
click at [381, 395] on div "[DEMOGRAPHIC_DATA] to Estonian Take over the chat" at bounding box center [386, 390] width 56 height 11
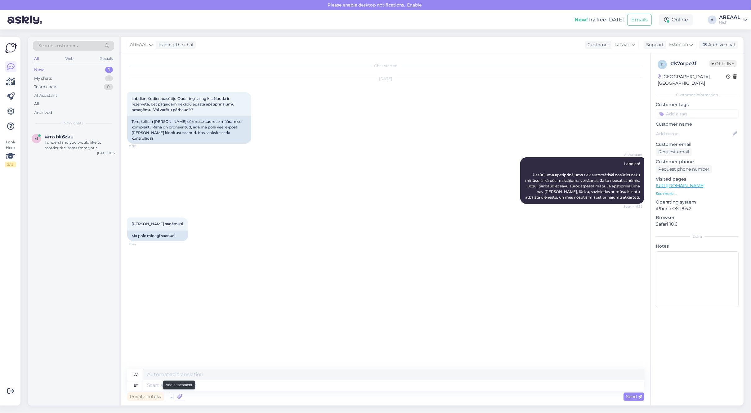
click at [181, 393] on icon at bounding box center [179, 396] width 9 height 9
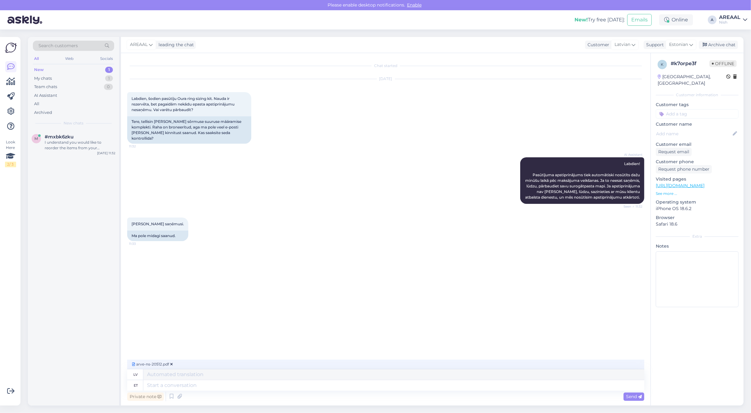
click at [237, 390] on div "Private note Send" at bounding box center [385, 396] width 517 height 12
click at [257, 384] on textarea at bounding box center [393, 385] width 501 height 11
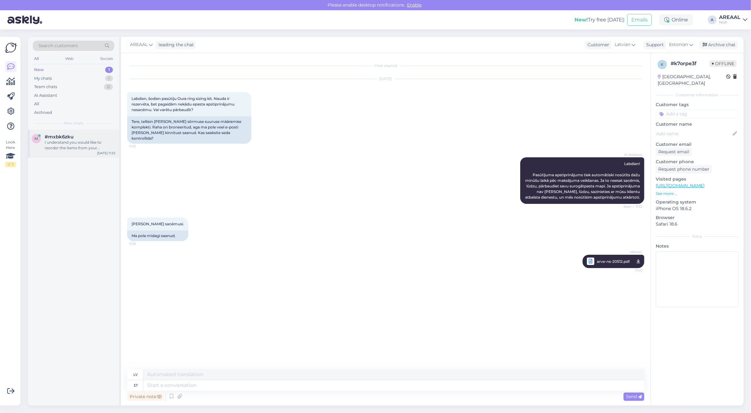
click at [73, 130] on div "m #mxbk6zku I understand you would like to reorder the items from your cancelle…" at bounding box center [73, 144] width 91 height 28
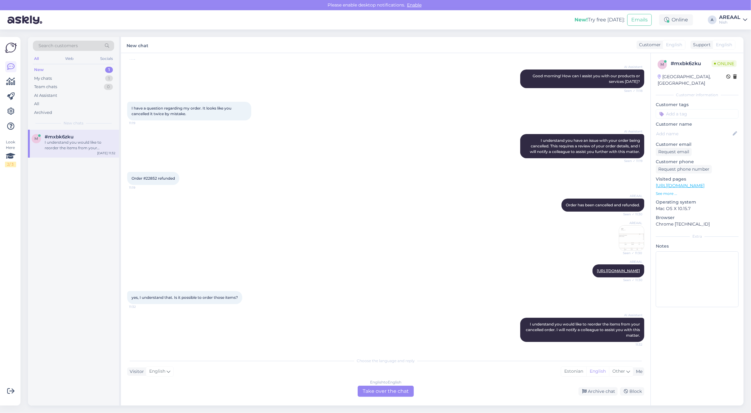
click at [603, 242] on div "AREAAL Order has been cancelled and refunded. Seen ✓ 11:30 AREAAL Seen ✓ 11:30" at bounding box center [385, 225] width 517 height 66
click at [619, 238] on img at bounding box center [631, 237] width 25 height 25
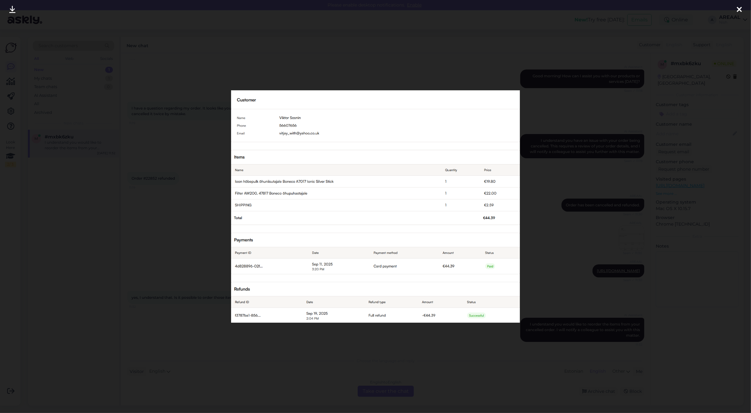
click at [201, 240] on div at bounding box center [375, 206] width 751 height 413
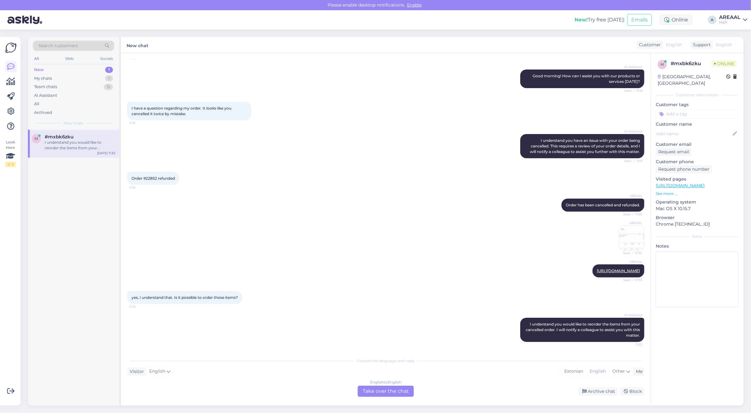
click at [388, 390] on div "English to English Take over the chat" at bounding box center [386, 390] width 56 height 11
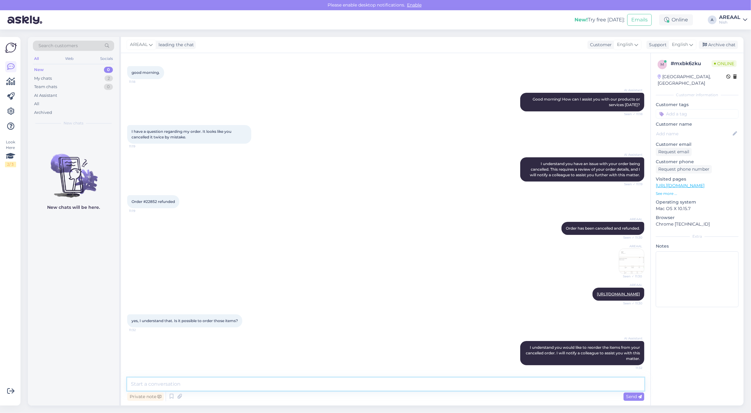
click at [387, 388] on textarea at bounding box center [385, 383] width 517 height 13
type textarea "D"
type textarea "47817"
click at [296, 380] on textarea at bounding box center [385, 383] width 517 height 13
type textarea "Boneco factory is having problems with supplying Boneco 47817 - not available u…"
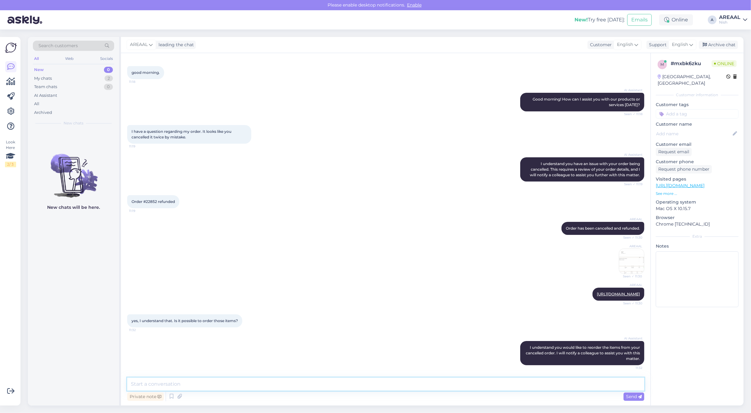
scroll to position [64, 0]
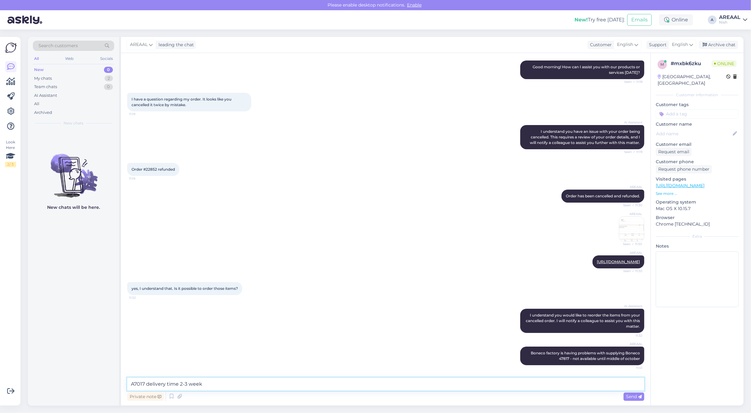
type textarea "A7017 delivery time 2-3 weeks"
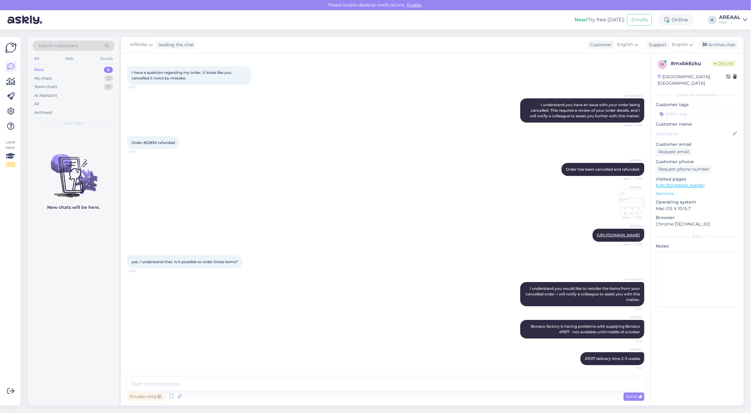
click at [481, 209] on div "AREAAL Order has been cancelled and refunded. Seen ✓ 11:30 AREAAL Seen ✓ 11:30" at bounding box center [385, 189] width 517 height 66
click at [717, 44] on div "Archive chat" at bounding box center [718, 45] width 39 height 8
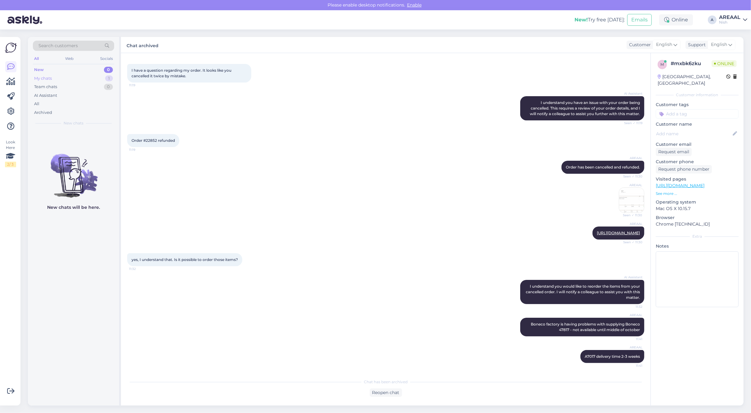
click at [104, 79] on div "My chats 1" at bounding box center [73, 78] width 81 height 9
click at [88, 156] on div "k #k7orpe3f Attachment Sep 23 11:40" at bounding box center [73, 268] width 91 height 276
click at [89, 138] on div "#k7orpe3f" at bounding box center [80, 137] width 71 height 6
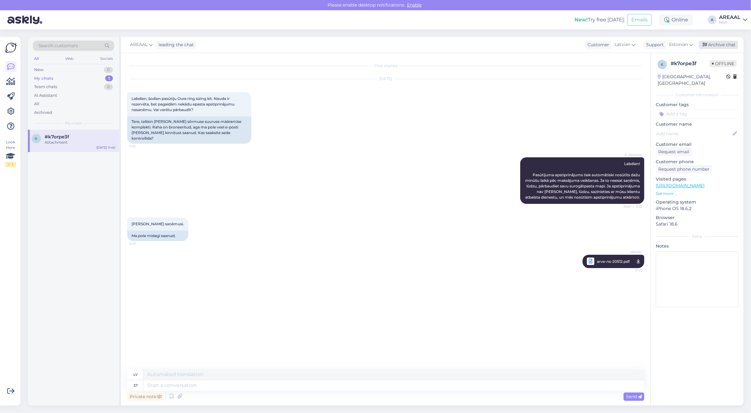
click at [723, 43] on div "Archive chat" at bounding box center [718, 45] width 39 height 8
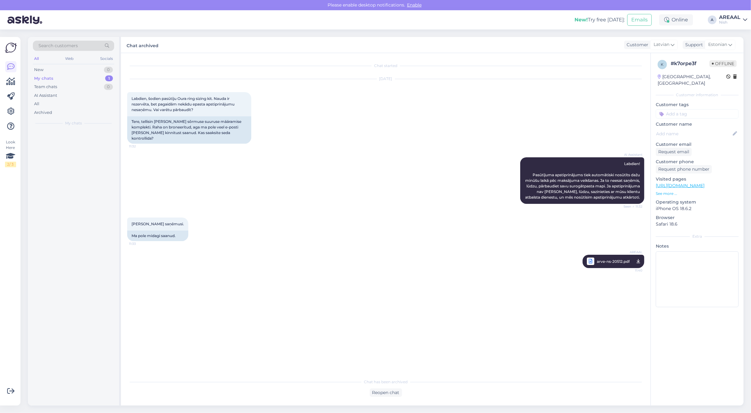
click at [732, 18] on div "AREAAL" at bounding box center [729, 17] width 21 height 5
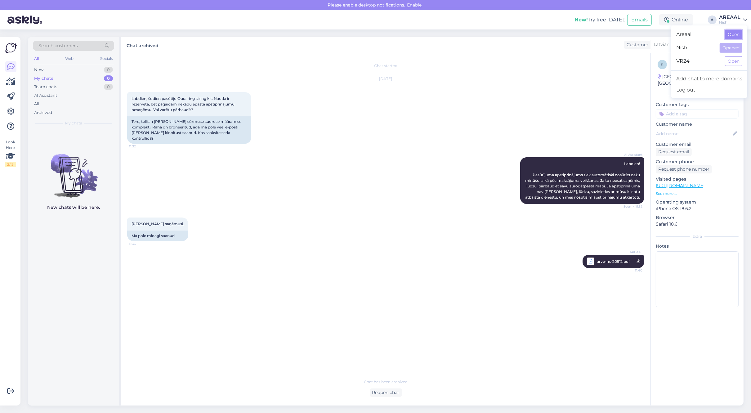
click at [737, 32] on button "Open" at bounding box center [733, 35] width 17 height 10
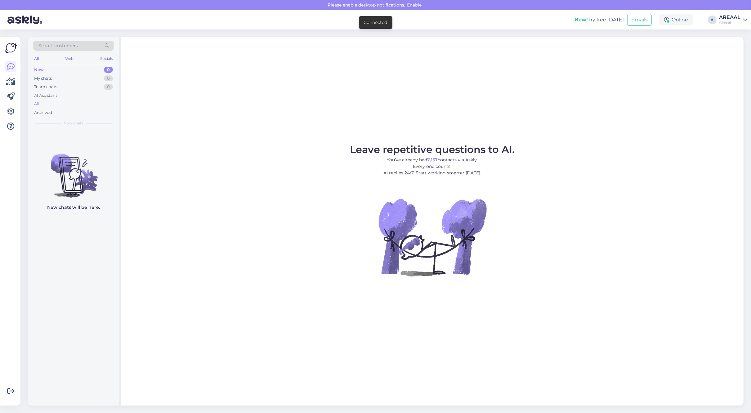
click at [106, 106] on div "All" at bounding box center [73, 104] width 81 height 9
click at [58, 96] on div "AI Assistant" at bounding box center [73, 95] width 81 height 9
click at [56, 103] on div "All" at bounding box center [73, 104] width 81 height 9
click at [512, 57] on div "Leave repetitive questions to AI. You’ve already had 7,157 contacts via Askly. …" at bounding box center [432, 221] width 622 height 368
click at [615, 146] on figure "Leave repetitive questions to AI. You’ve already had 7,157 contacts via Askly. …" at bounding box center [432, 219] width 611 height 148
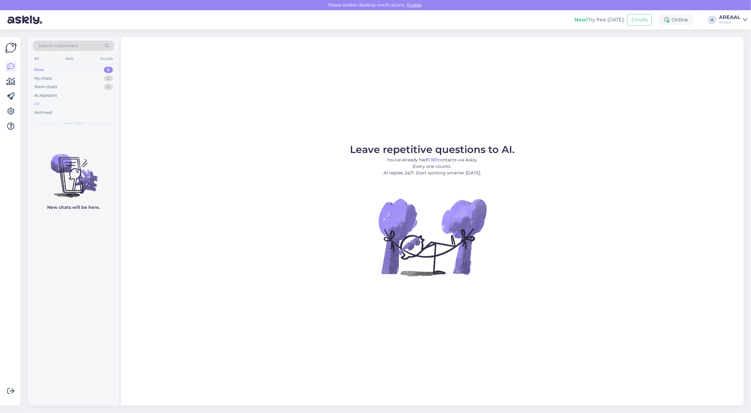
click at [62, 103] on div "All" at bounding box center [73, 104] width 81 height 9
